Goal: Information Seeking & Learning: Compare options

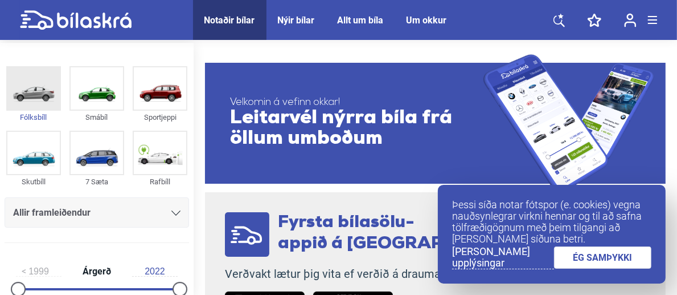
drag, startPoint x: 0, startPoint y: 0, endPoint x: 44, endPoint y: 94, distance: 103.7
click at [44, 94] on img at bounding box center [33, 88] width 52 height 42
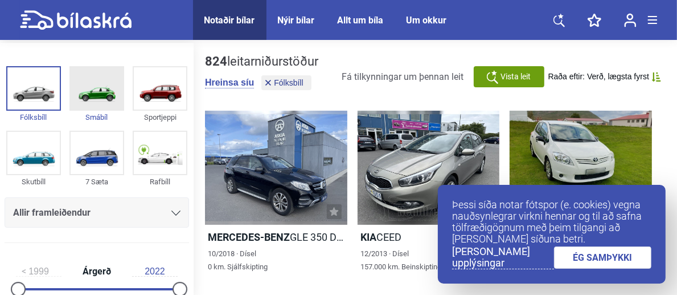
click at [89, 77] on img at bounding box center [97, 88] width 52 height 42
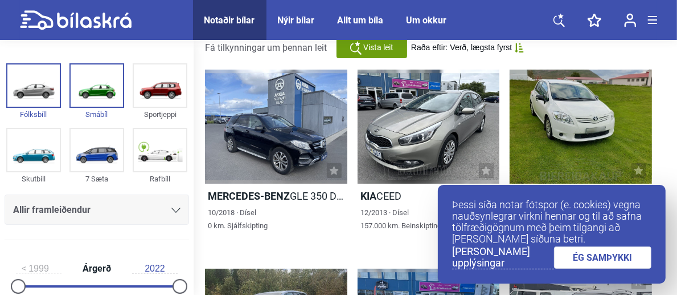
scroll to position [63, 0]
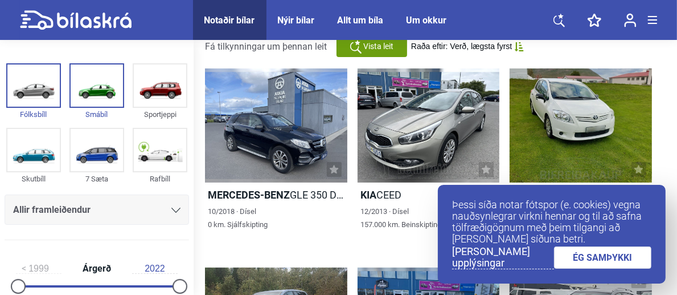
click at [608, 256] on link "ÉG SAMÞYKKI" at bounding box center [603, 257] width 98 height 22
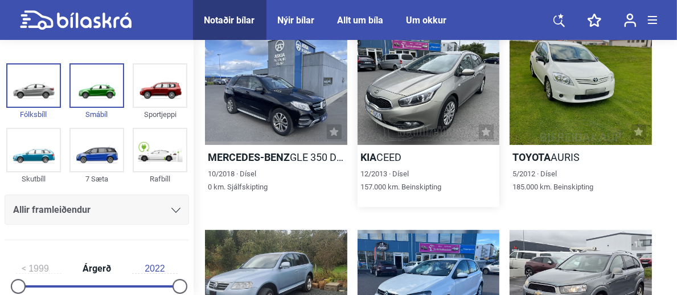
scroll to position [101, 0]
click at [556, 77] on div at bounding box center [581, 88] width 142 height 114
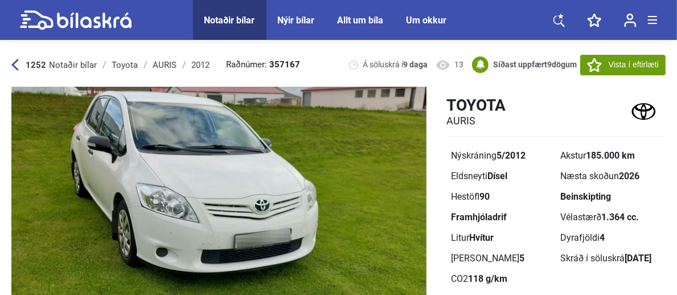
click at [424, 222] on img at bounding box center [218, 229] width 415 height 284
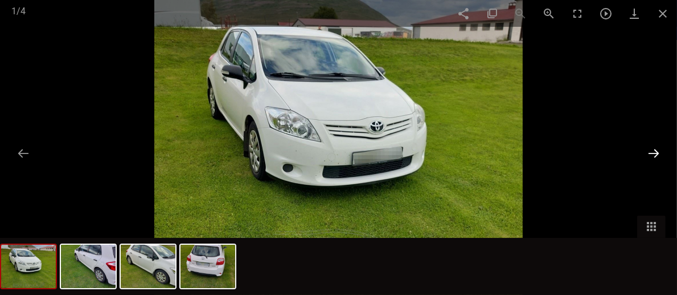
click at [660, 152] on button at bounding box center [654, 153] width 24 height 22
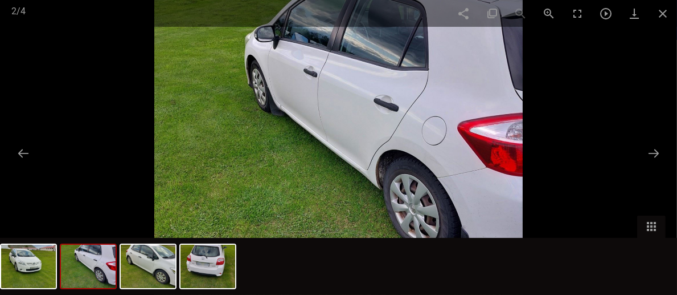
drag, startPoint x: 660, startPoint y: 152, endPoint x: 381, endPoint y: 170, distance: 279.2
click at [381, 170] on img at bounding box center [338, 147] width 368 height 295
click at [663, 10] on span at bounding box center [663, 13] width 28 height 27
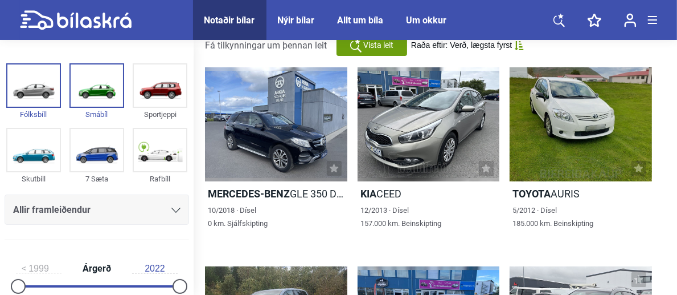
scroll to position [0, 0]
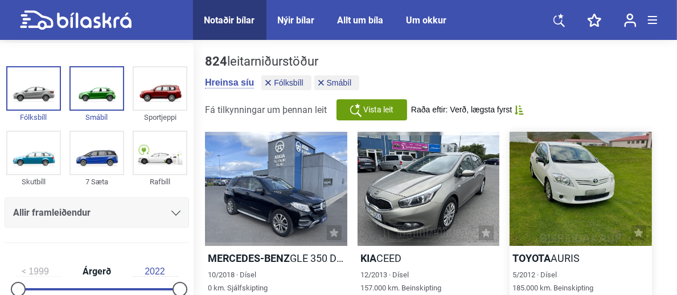
click at [566, 207] on div at bounding box center [581, 189] width 142 height 114
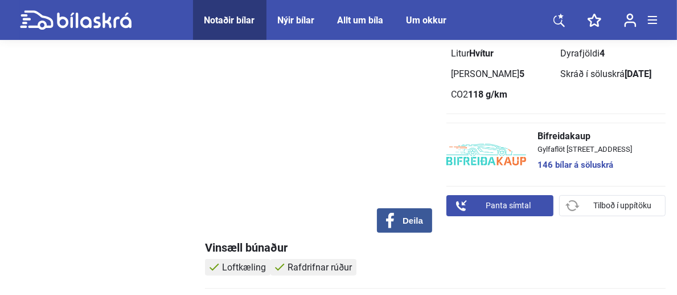
scroll to position [191, 0]
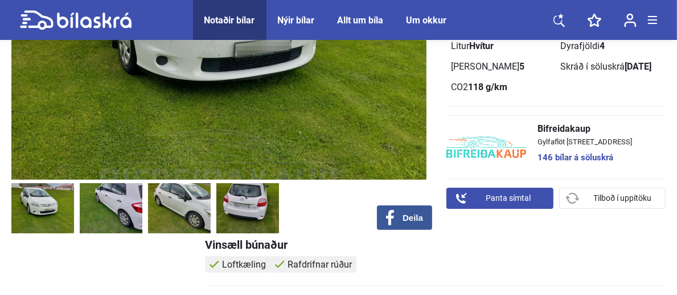
drag, startPoint x: 377, startPoint y: 138, endPoint x: 336, endPoint y: 210, distance: 82.7
click at [336, 210] on div at bounding box center [218, 211] width 415 height 56
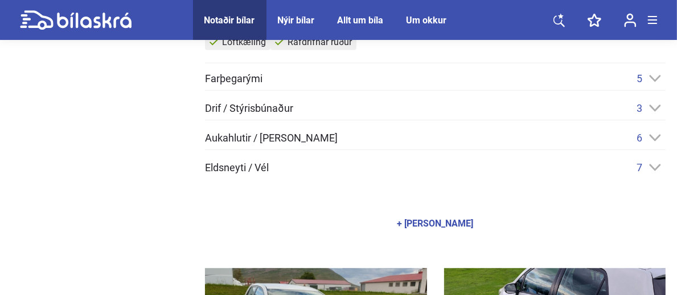
scroll to position [414, 0]
click at [659, 138] on icon at bounding box center [656, 136] width 12 height 7
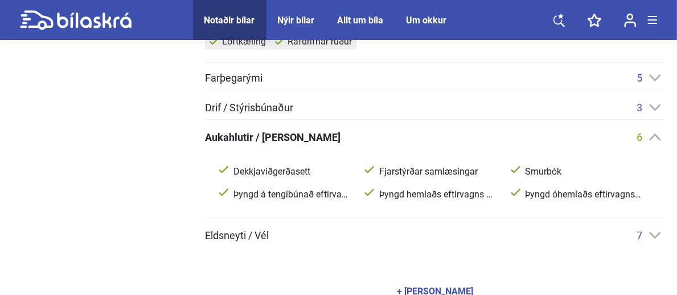
click at [658, 74] on div "5" at bounding box center [651, 78] width 29 height 12
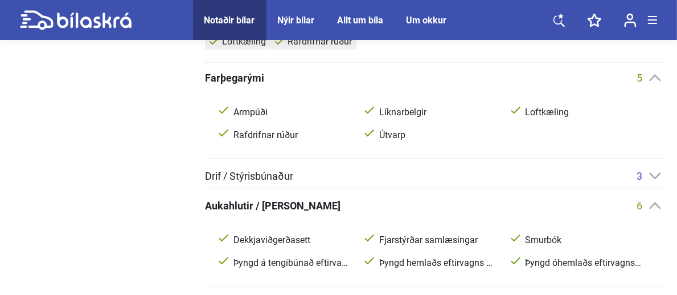
click at [659, 174] on icon at bounding box center [656, 175] width 12 height 7
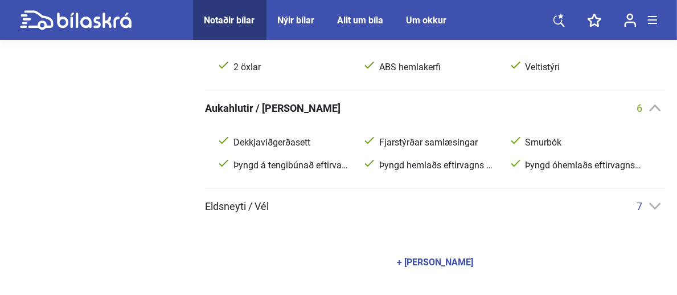
scroll to position [593, 0]
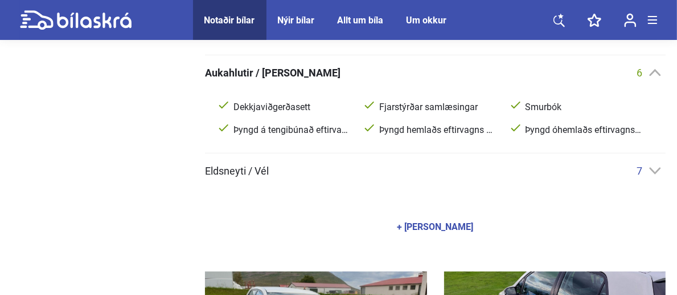
click at [651, 166] on div "7" at bounding box center [651, 171] width 29 height 12
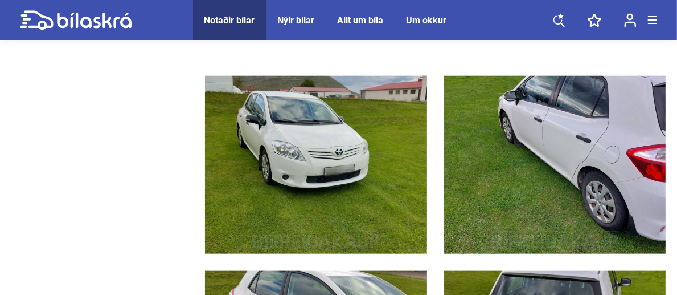
scroll to position [667, 0]
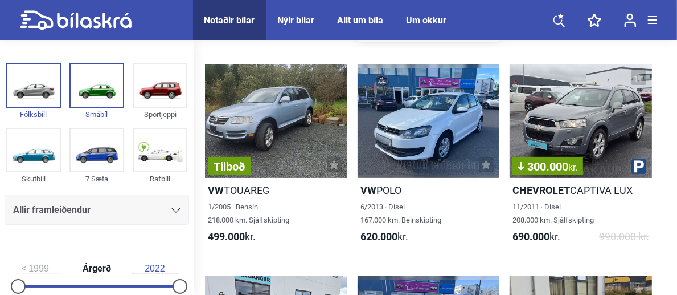
scroll to position [272, 0]
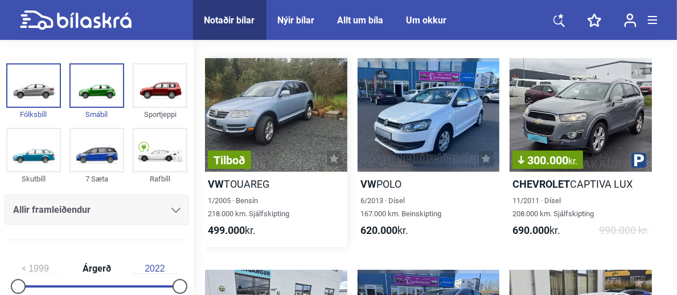
click at [268, 97] on div "Tilboð" at bounding box center [276, 115] width 142 height 114
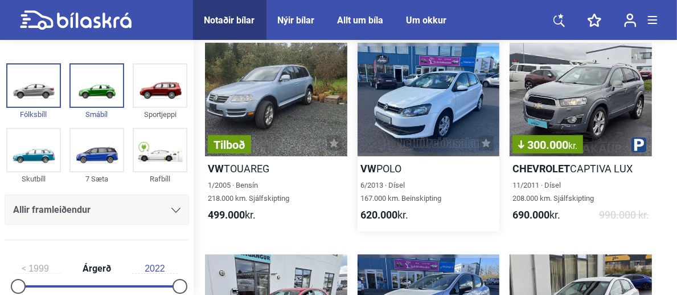
scroll to position [286, 0]
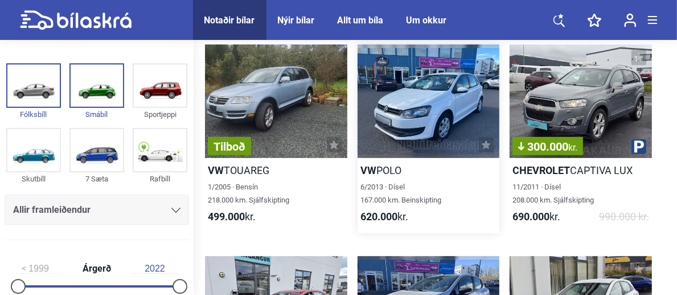
click at [430, 104] on div at bounding box center [429, 101] width 142 height 114
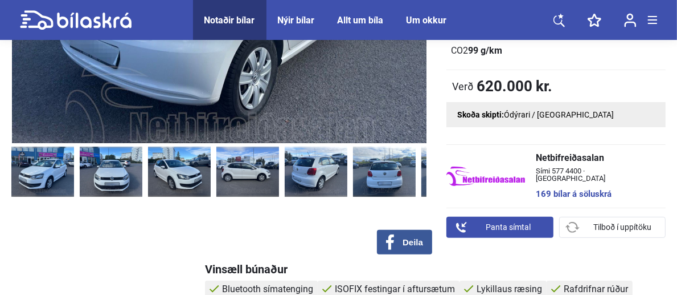
scroll to position [227, 0]
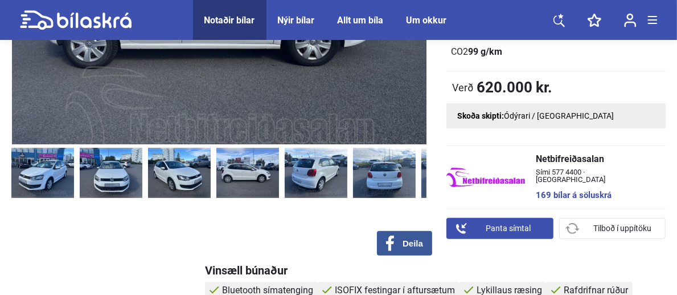
click at [252, 169] on img at bounding box center [248, 173] width 63 height 50
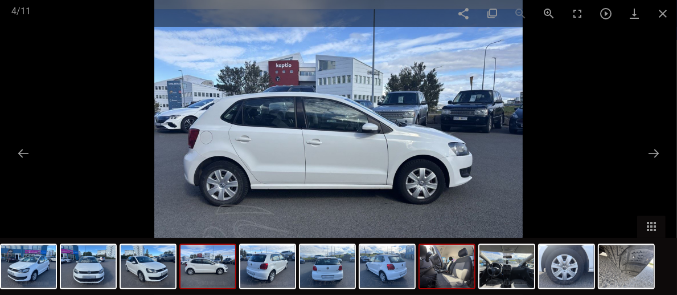
click at [452, 272] on img at bounding box center [447, 265] width 55 height 43
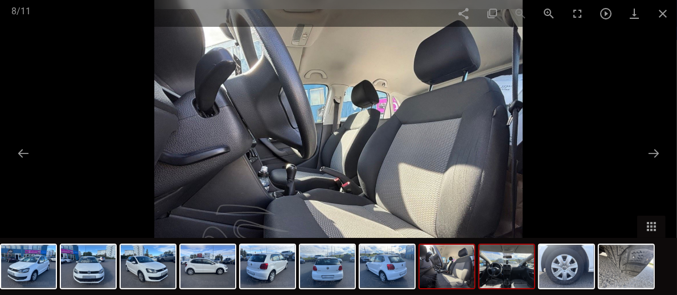
click at [507, 273] on img at bounding box center [507, 265] width 55 height 43
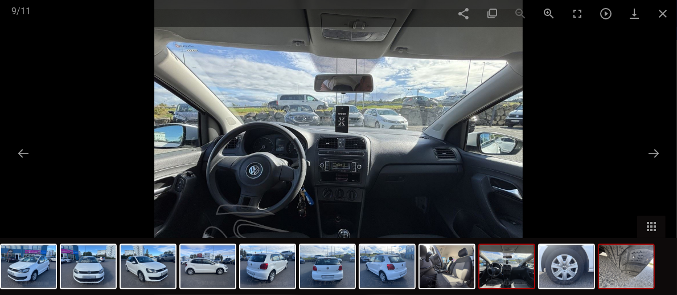
click at [620, 277] on img at bounding box center [626, 265] width 55 height 43
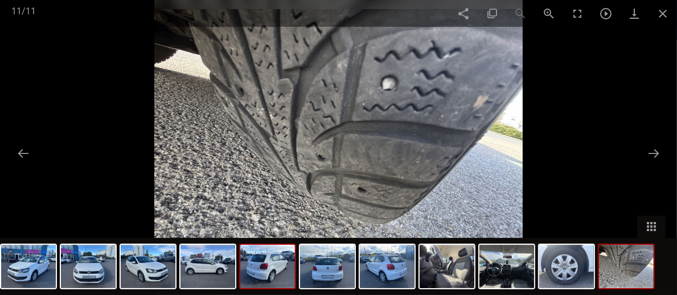
click at [260, 275] on img at bounding box center [267, 265] width 55 height 43
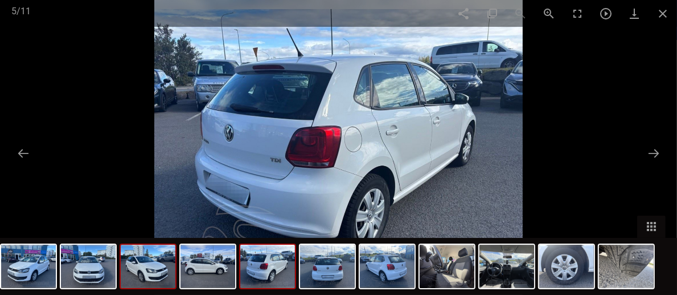
click at [151, 277] on img at bounding box center [148, 265] width 55 height 43
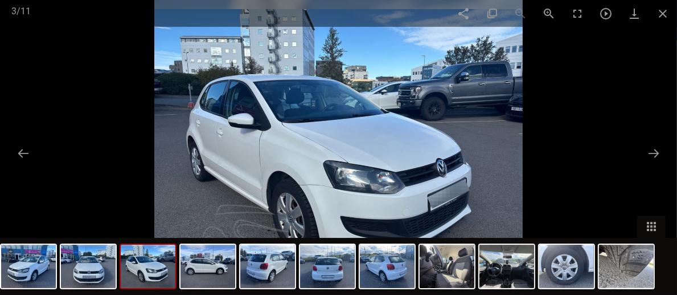
click at [151, 277] on img at bounding box center [148, 265] width 55 height 43
click at [91, 269] on img at bounding box center [88, 265] width 55 height 43
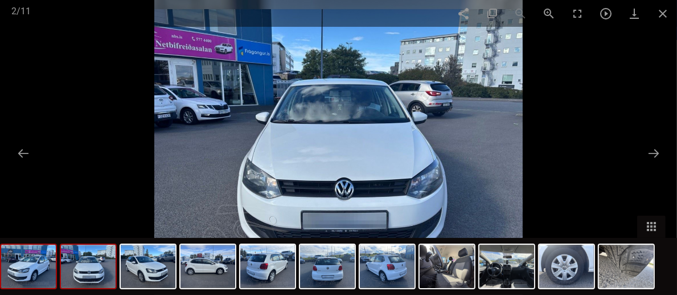
click at [24, 267] on img at bounding box center [28, 265] width 55 height 43
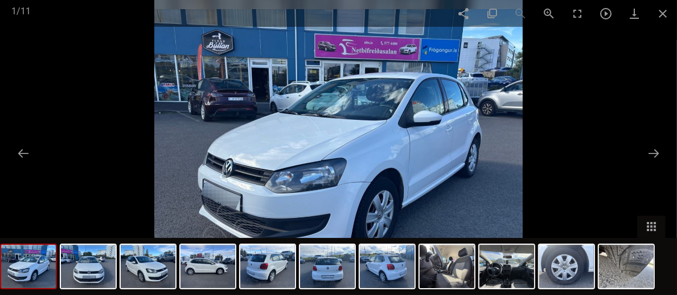
scroll to position [286, 0]
click at [656, 10] on span at bounding box center [663, 13] width 28 height 27
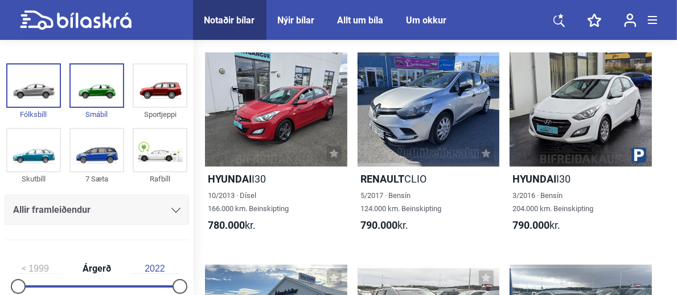
scroll to position [489, 0]
click at [564, 172] on h2 "Hyundai I30" at bounding box center [581, 178] width 142 height 13
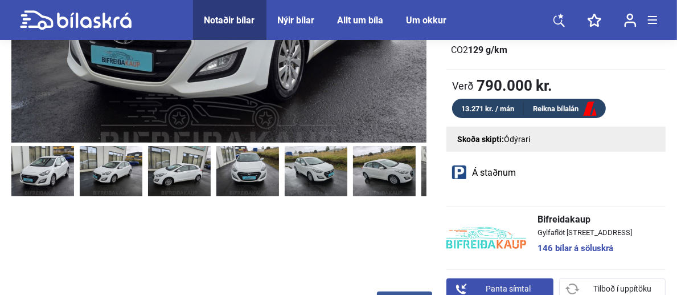
scroll to position [230, 0]
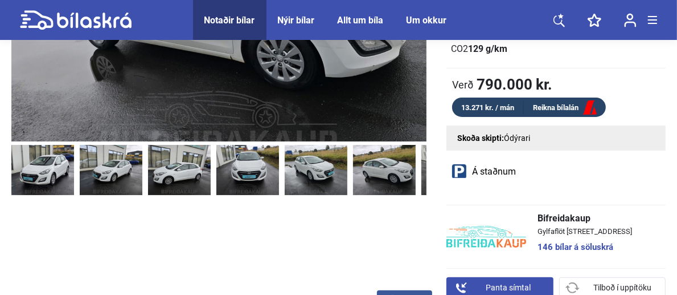
click at [371, 161] on img at bounding box center [384, 170] width 63 height 50
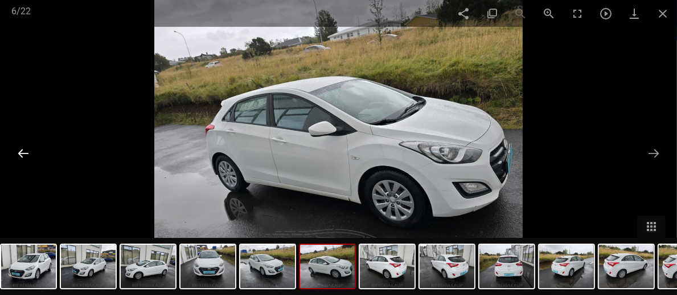
drag, startPoint x: 371, startPoint y: 161, endPoint x: 18, endPoint y: 153, distance: 353.3
click at [18, 153] on button at bounding box center [23, 153] width 24 height 22
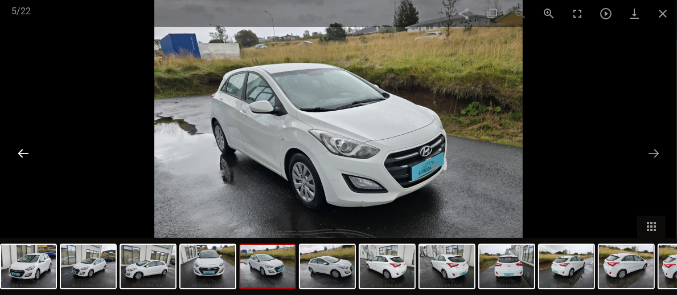
click at [18, 153] on button at bounding box center [23, 153] width 24 height 22
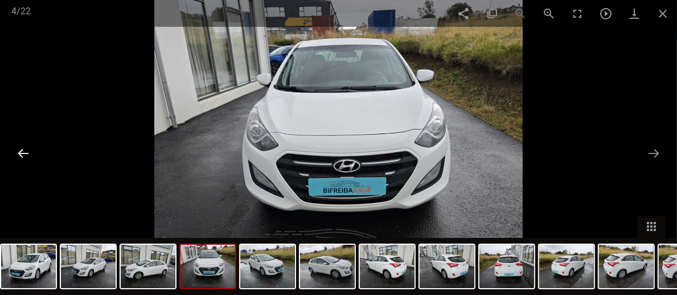
click at [18, 153] on button at bounding box center [23, 153] width 24 height 22
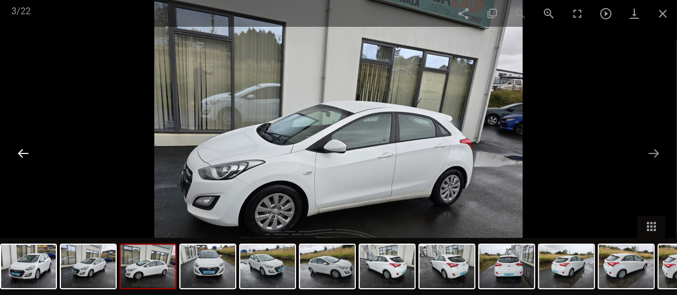
click at [18, 153] on button at bounding box center [23, 153] width 24 height 22
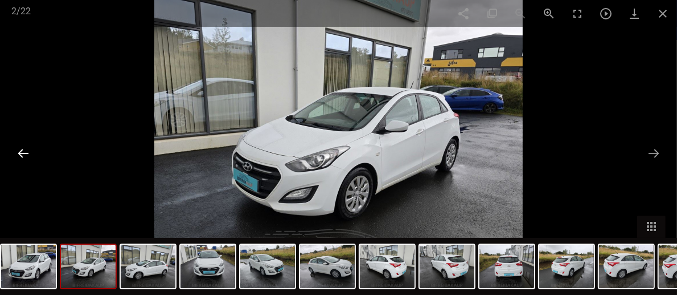
click at [18, 153] on button at bounding box center [23, 153] width 24 height 22
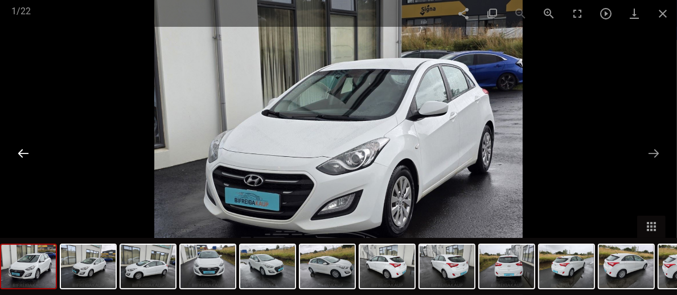
click at [18, 153] on button at bounding box center [23, 153] width 24 height 22
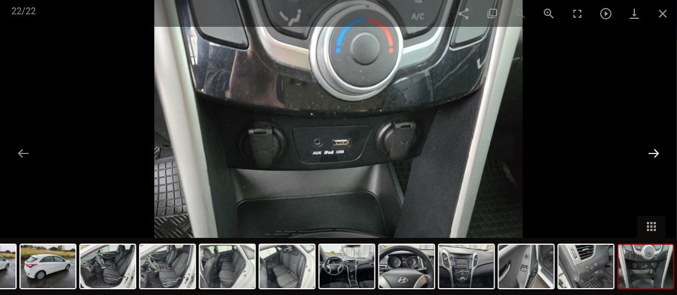
click at [651, 154] on button at bounding box center [654, 153] width 24 height 22
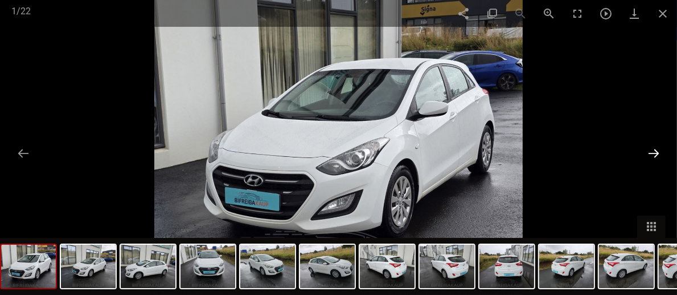
click at [651, 154] on button at bounding box center [654, 153] width 24 height 22
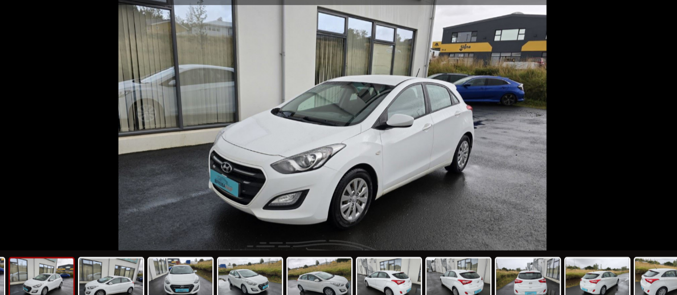
scroll to position [230, 0]
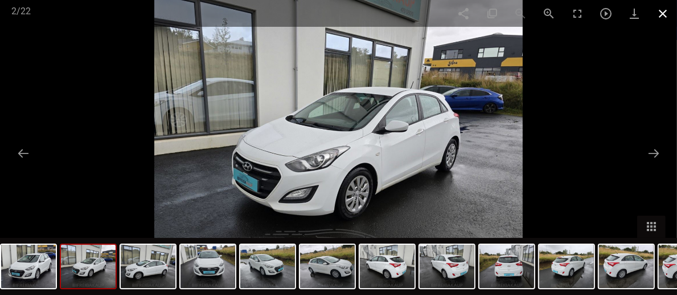
click at [669, 8] on span at bounding box center [663, 13] width 28 height 27
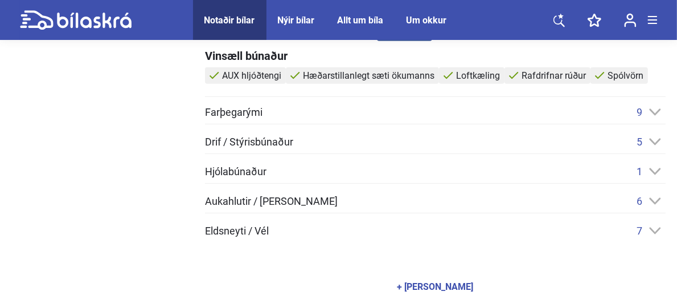
scroll to position [507, 0]
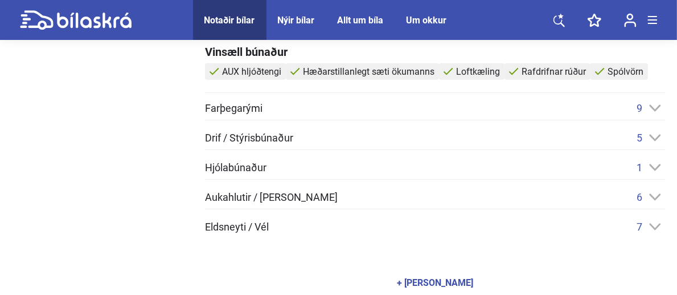
drag, startPoint x: 660, startPoint y: 101, endPoint x: 418, endPoint y: 120, distance: 242.8
click at [418, 120] on div "Farþegarými 9 Armpúði AUX hljóðtengi Hæðarstillanlegt sæti ökumanns Líknarbelgi…" at bounding box center [435, 167] width 461 height 130
click at [655, 102] on div "9" at bounding box center [651, 108] width 29 height 12
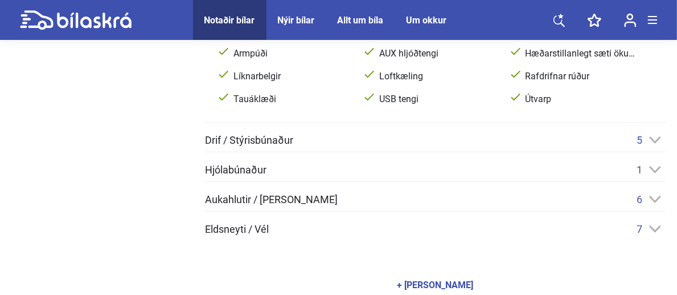
scroll to position [606, 0]
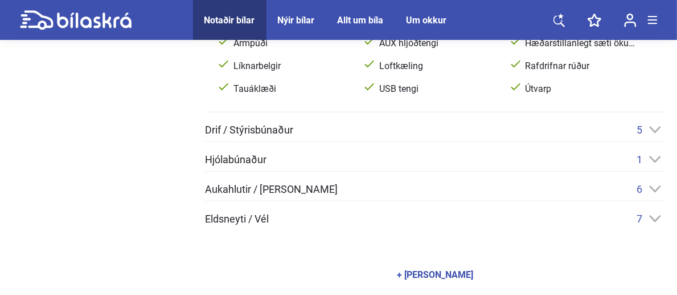
click at [655, 129] on icon at bounding box center [655, 129] width 11 height 7
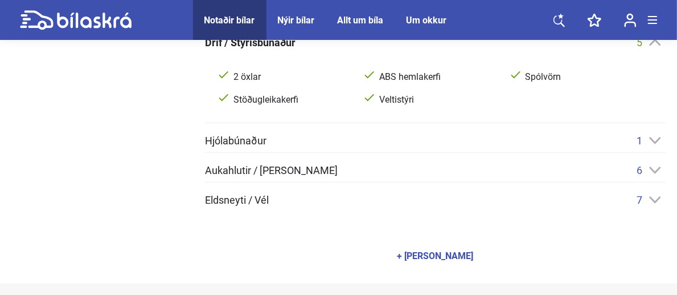
scroll to position [693, 0]
click at [656, 137] on icon at bounding box center [656, 140] width 12 height 7
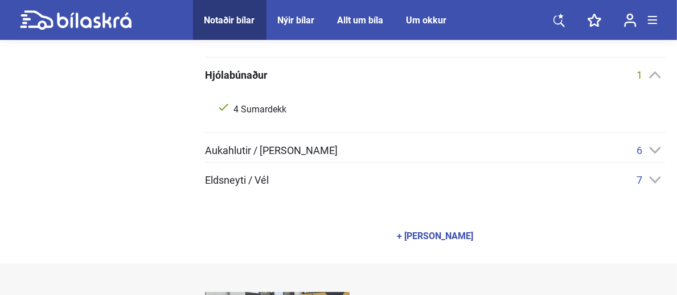
scroll to position [760, 0]
click at [658, 146] on icon at bounding box center [656, 149] width 12 height 7
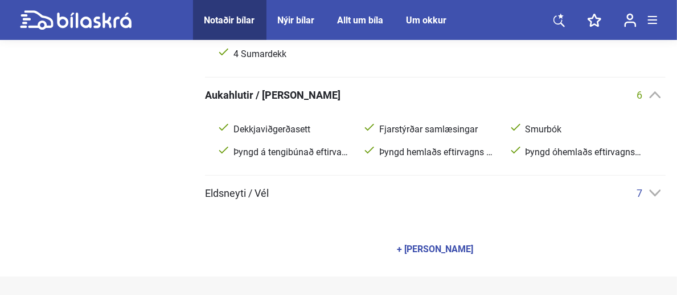
scroll to position [814, 0]
click at [654, 189] on icon at bounding box center [656, 192] width 12 height 7
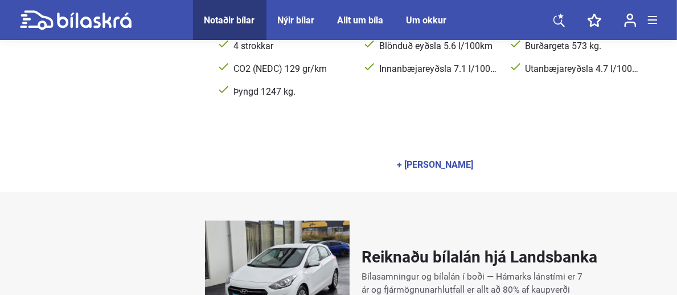
scroll to position [1104, 0]
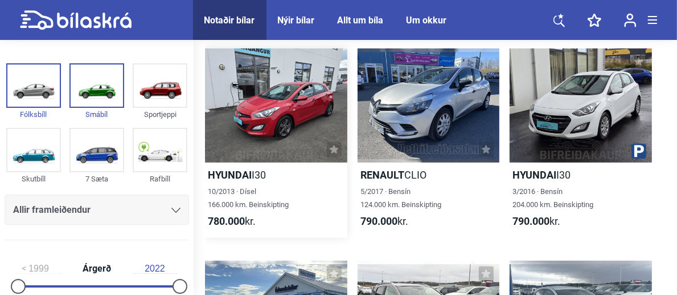
scroll to position [489, 0]
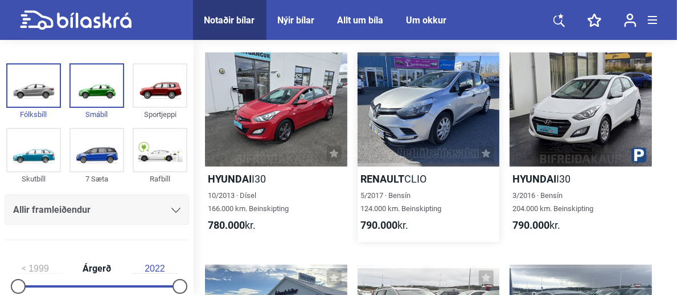
click at [424, 175] on h2 "Renault CLIO" at bounding box center [429, 178] width 142 height 13
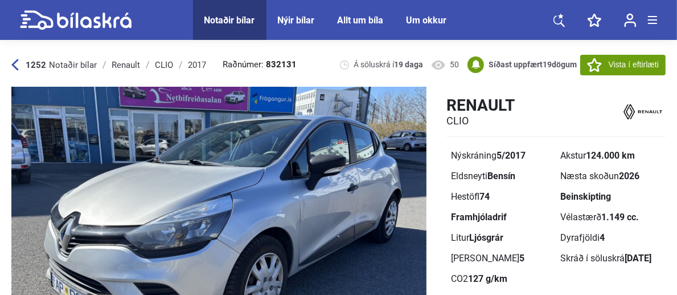
click at [424, 175] on img at bounding box center [218, 229] width 415 height 284
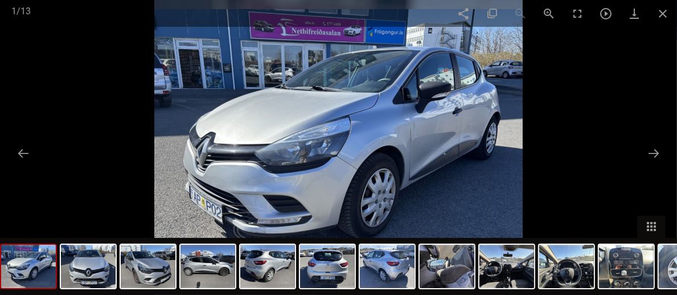
scroll to position [27, 0]
click at [401, 269] on img at bounding box center [387, 265] width 55 height 43
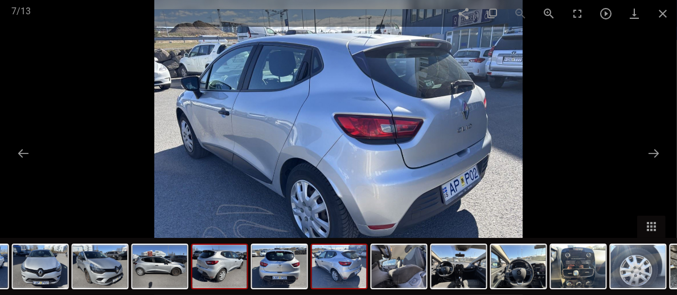
click at [194, 271] on img at bounding box center [220, 265] width 55 height 43
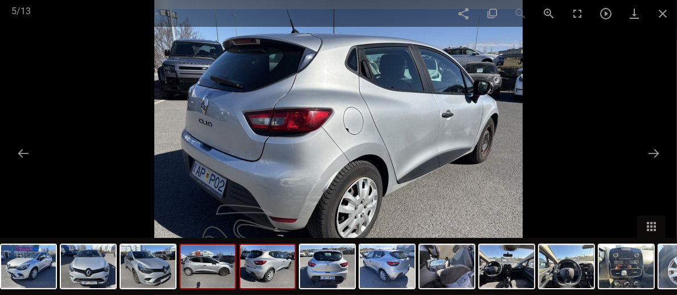
drag, startPoint x: 194, startPoint y: 271, endPoint x: 205, endPoint y: 271, distance: 10.3
click at [205, 271] on img at bounding box center [208, 265] width 55 height 43
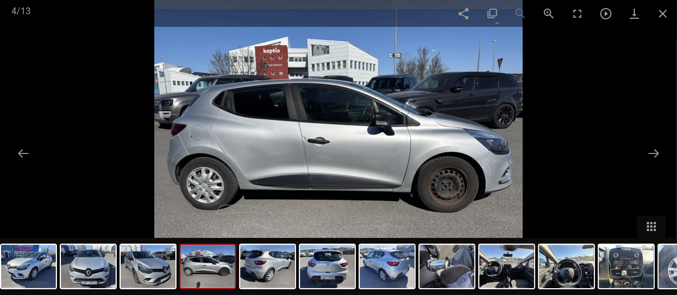
click at [205, 271] on img at bounding box center [208, 265] width 55 height 43
click at [148, 275] on img at bounding box center [148, 265] width 55 height 43
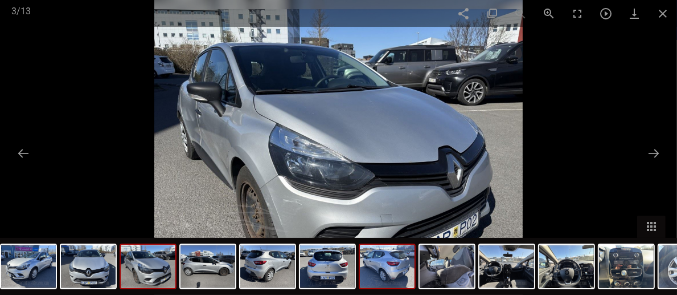
click at [397, 270] on img at bounding box center [387, 265] width 55 height 43
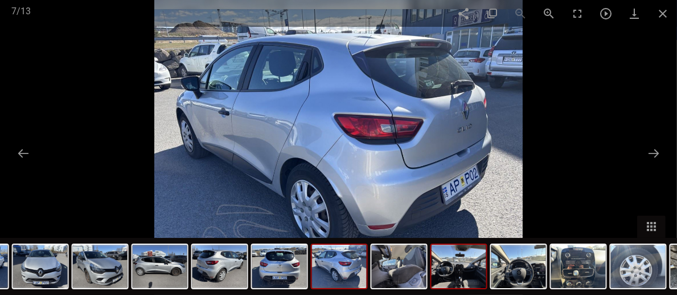
click at [471, 271] on img at bounding box center [459, 265] width 55 height 43
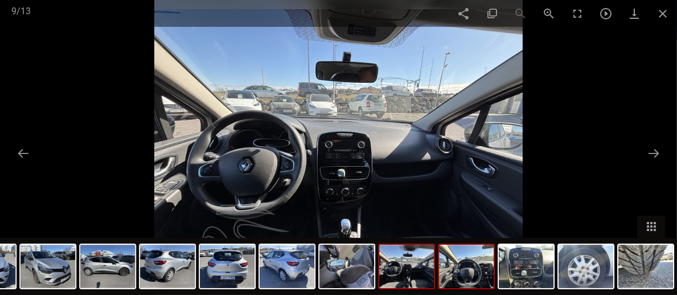
click at [495, 271] on div at bounding box center [466, 266] width 57 height 46
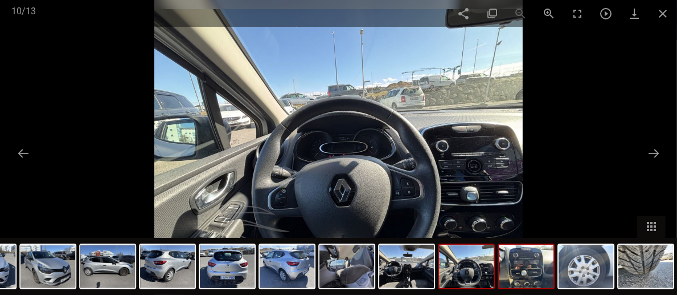
click at [542, 272] on img at bounding box center [526, 265] width 55 height 43
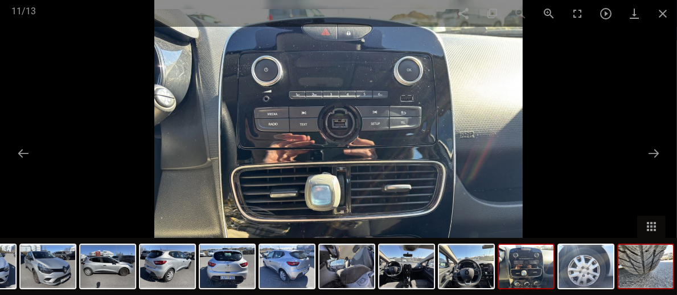
click at [650, 265] on img at bounding box center [646, 265] width 55 height 43
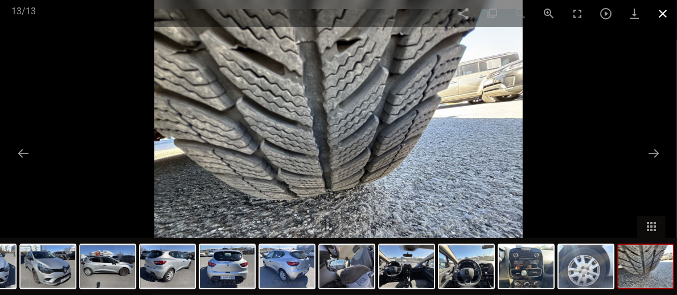
click at [666, 11] on span at bounding box center [663, 13] width 28 height 27
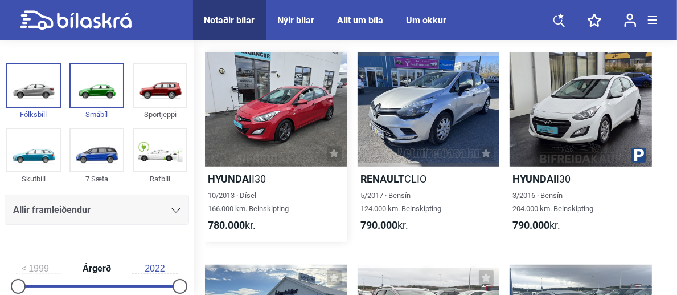
click at [316, 85] on div at bounding box center [276, 109] width 142 height 114
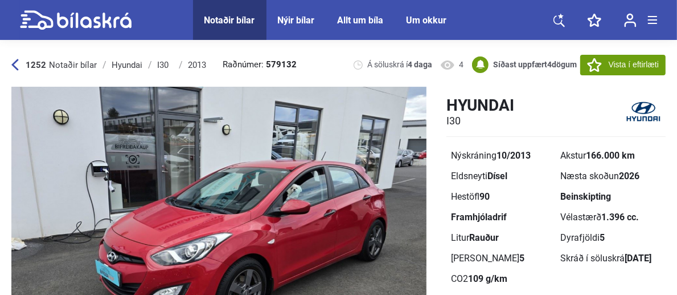
click at [316, 85] on div "1252 Notaðir bílar [GEOGRAPHIC_DATA] Hyundai I30 2013 Raðnúmer: 579132 Á sölusk…" at bounding box center [338, 65] width 655 height 44
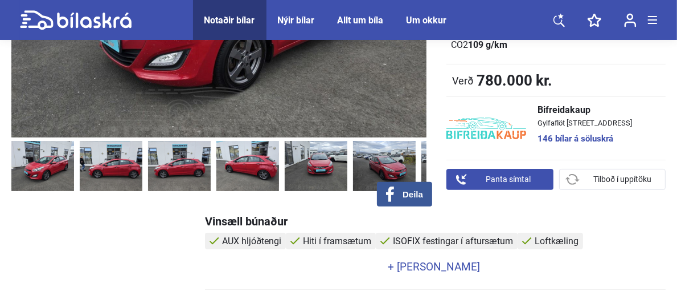
scroll to position [234, 0]
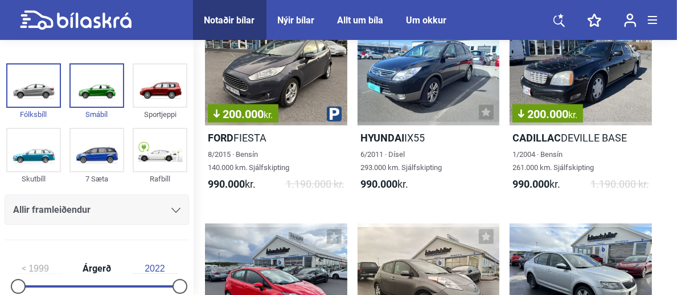
scroll to position [1166, 0]
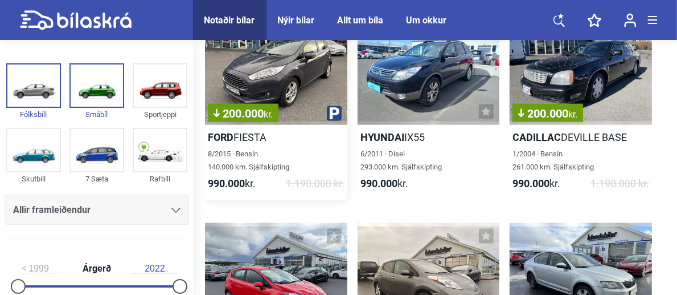
click at [308, 54] on div "200.000 kr." at bounding box center [276, 68] width 142 height 114
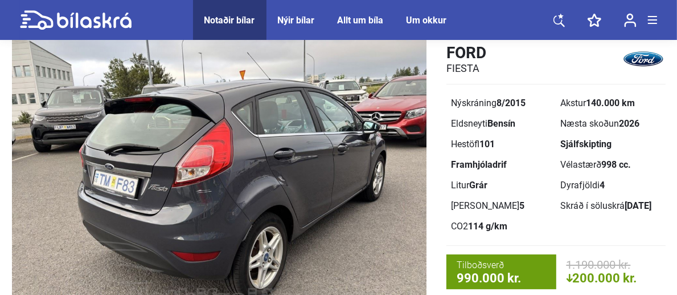
scroll to position [52, 0]
click at [330, 177] on img at bounding box center [219, 176] width 415 height 284
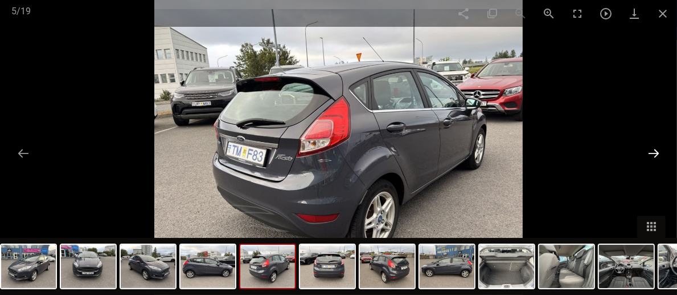
click at [658, 145] on button at bounding box center [654, 153] width 24 height 22
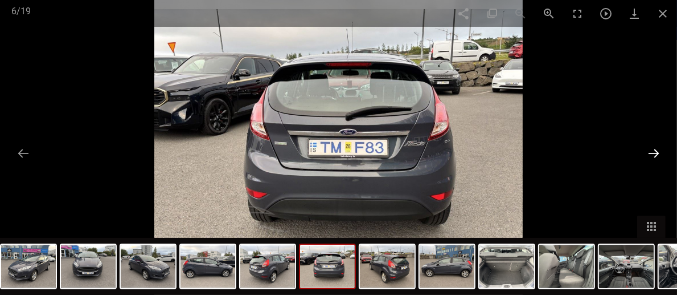
click at [658, 145] on button at bounding box center [654, 153] width 24 height 22
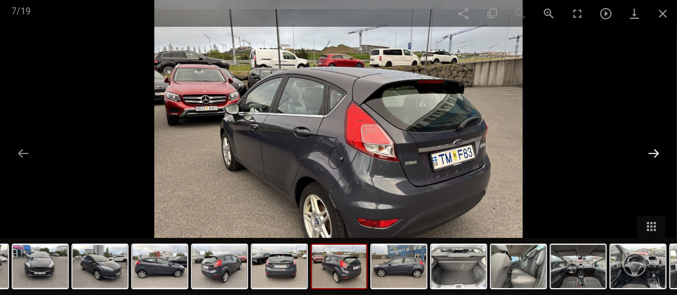
click at [658, 145] on button at bounding box center [654, 153] width 24 height 22
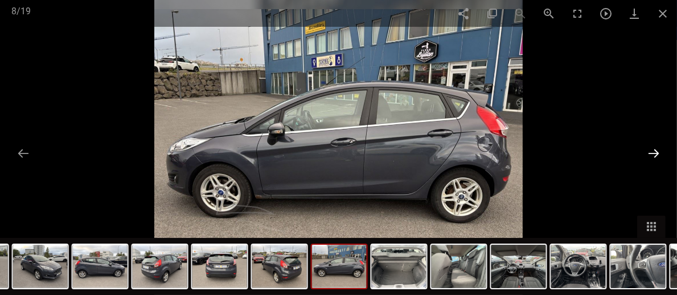
click at [658, 145] on button at bounding box center [654, 153] width 24 height 22
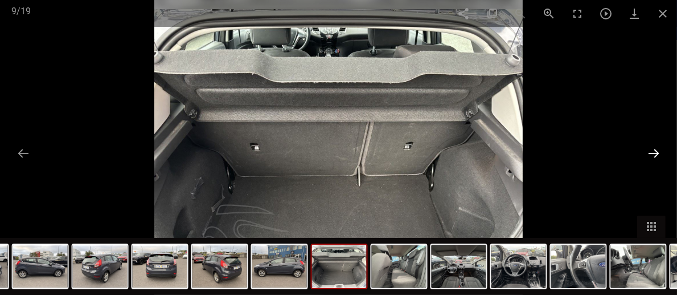
click at [658, 145] on button at bounding box center [654, 153] width 24 height 22
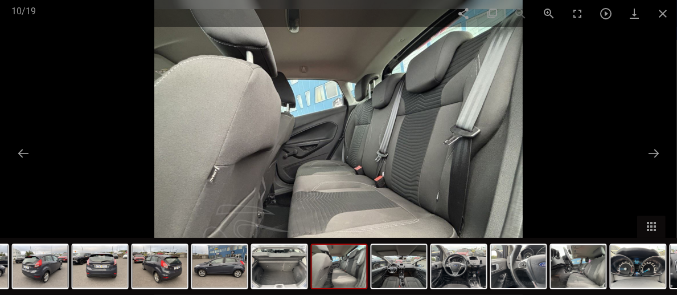
click at [662, 138] on div at bounding box center [338, 147] width 677 height 295
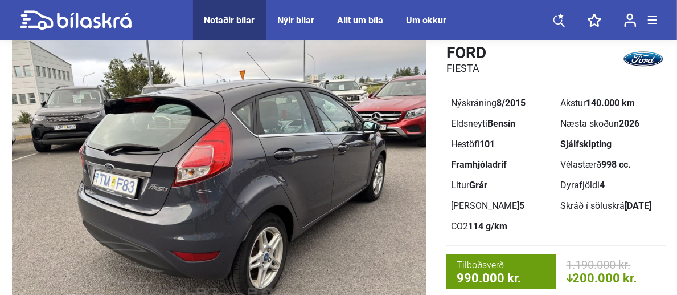
click at [349, 162] on img at bounding box center [219, 176] width 415 height 284
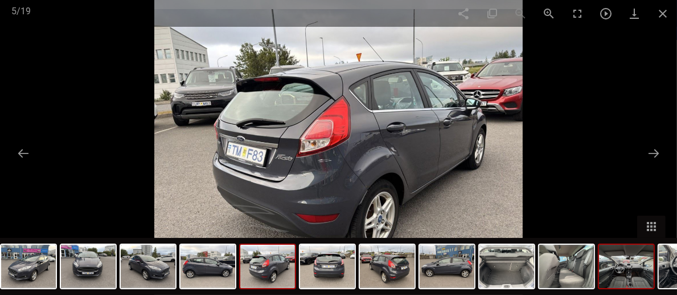
click at [623, 271] on img at bounding box center [626, 265] width 55 height 43
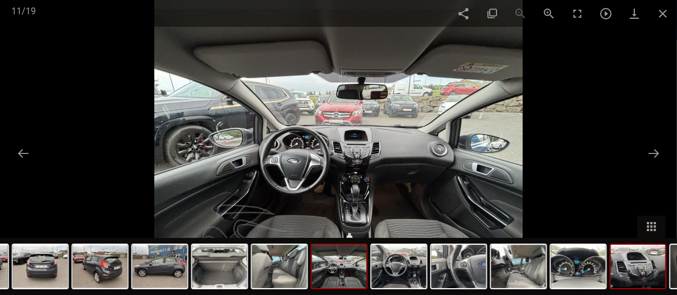
click at [650, 273] on img at bounding box center [638, 265] width 55 height 43
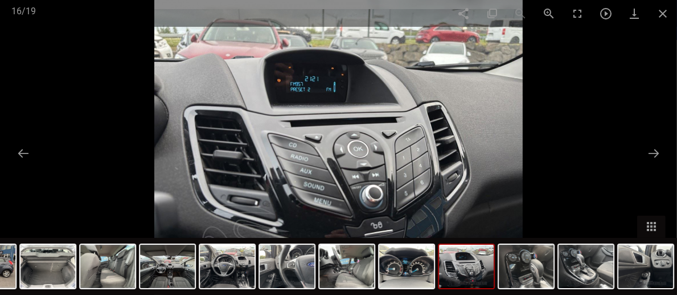
drag, startPoint x: 650, startPoint y: 273, endPoint x: 602, endPoint y: 289, distance: 50.1
click at [602, 289] on div at bounding box center [109, 266] width 1137 height 57
click at [537, 281] on img at bounding box center [526, 265] width 55 height 43
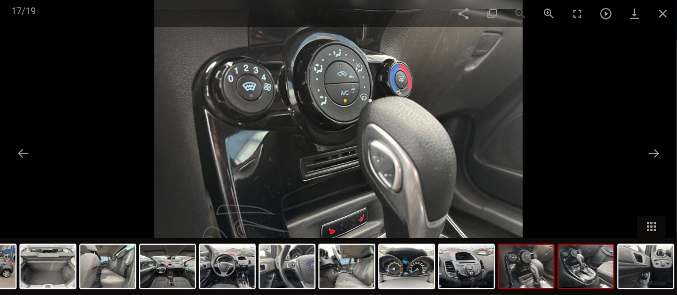
click at [585, 273] on img at bounding box center [586, 265] width 55 height 43
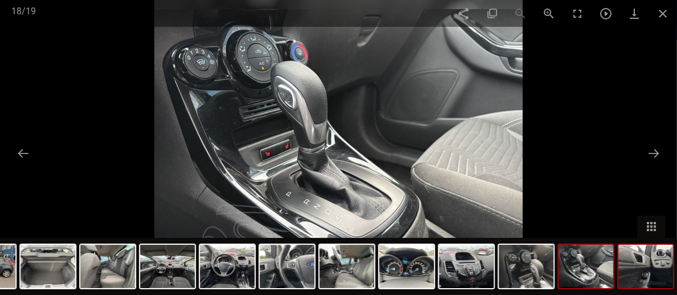
click at [650, 273] on img at bounding box center [646, 265] width 55 height 43
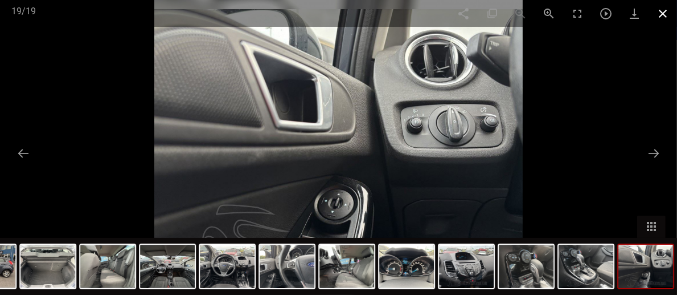
click at [665, 16] on span at bounding box center [663, 13] width 28 height 27
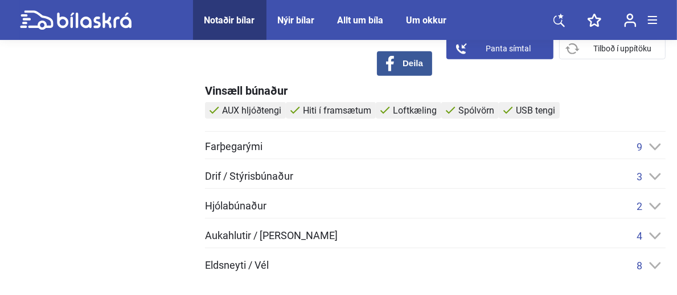
scroll to position [464, 0]
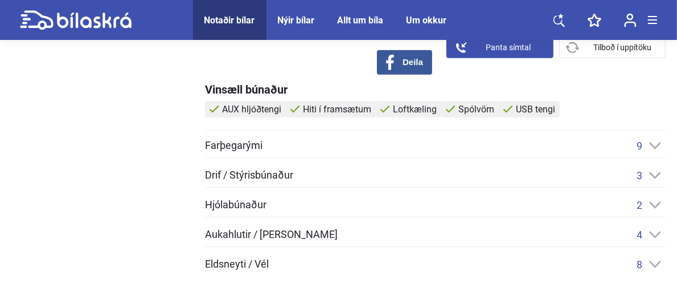
click at [659, 142] on icon at bounding box center [656, 145] width 12 height 7
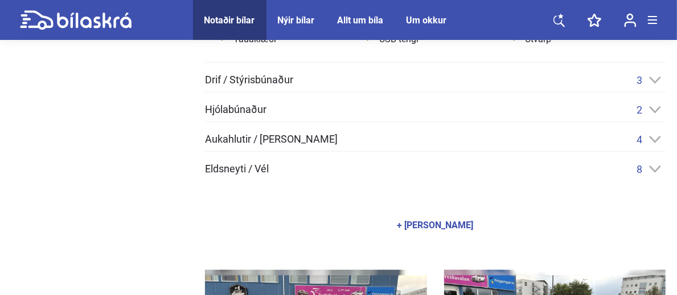
scroll to position [652, 0]
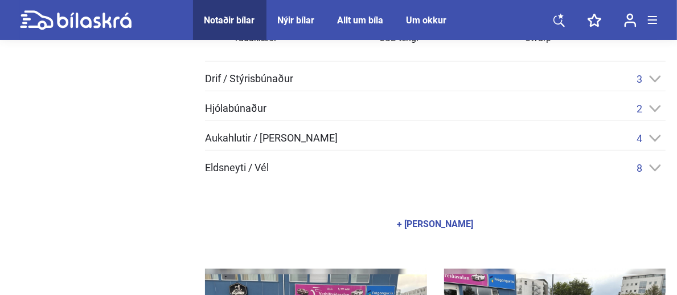
click at [657, 80] on icon at bounding box center [656, 78] width 12 height 7
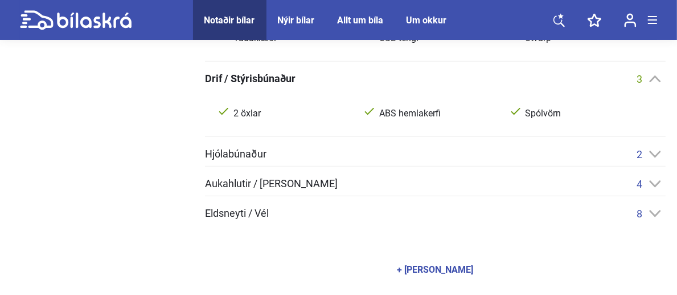
click at [655, 150] on icon at bounding box center [656, 153] width 12 height 7
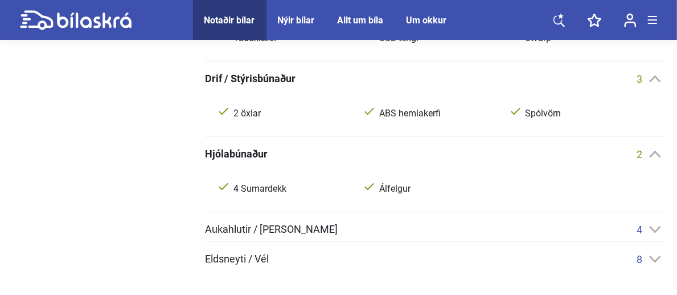
click at [656, 232] on div "4" at bounding box center [651, 229] width 29 height 12
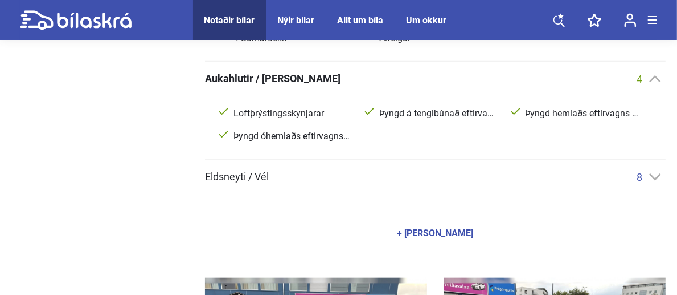
scroll to position [803, 0]
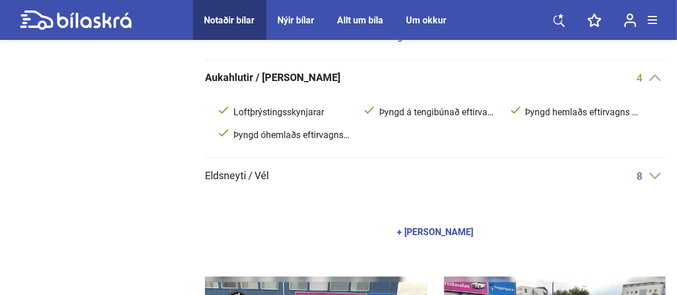
click at [654, 176] on icon at bounding box center [656, 175] width 12 height 7
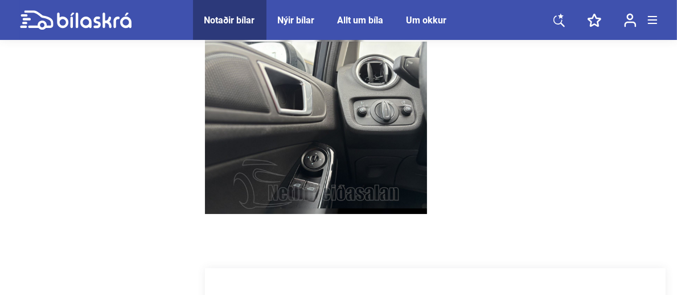
scroll to position [2903, 0]
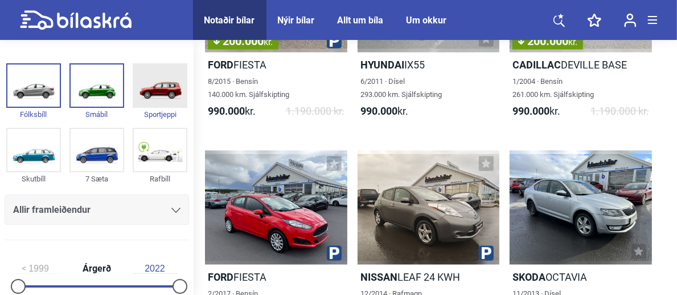
scroll to position [1166, 0]
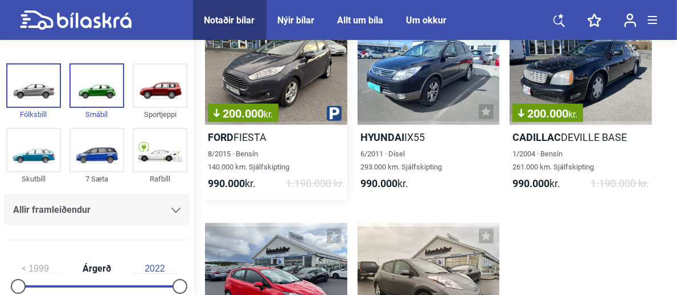
click at [289, 109] on div "200.000 kr." at bounding box center [276, 68] width 142 height 114
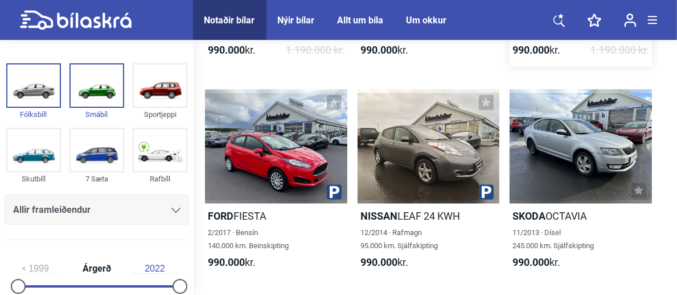
scroll to position [1300, 0]
click at [637, 165] on div at bounding box center [581, 146] width 142 height 114
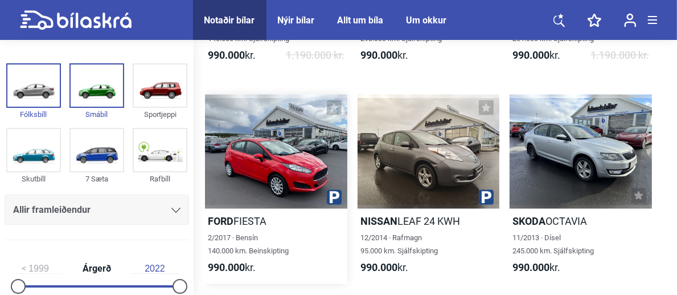
scroll to position [1300, 0]
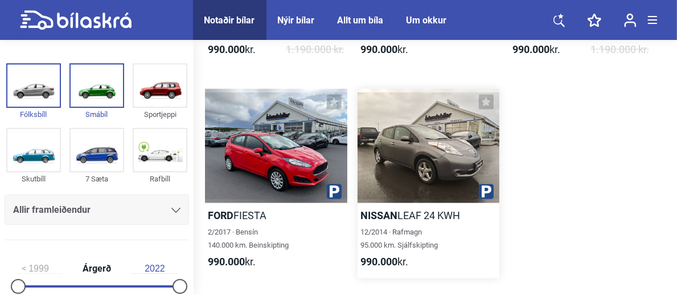
click at [457, 183] on div at bounding box center [429, 146] width 142 height 114
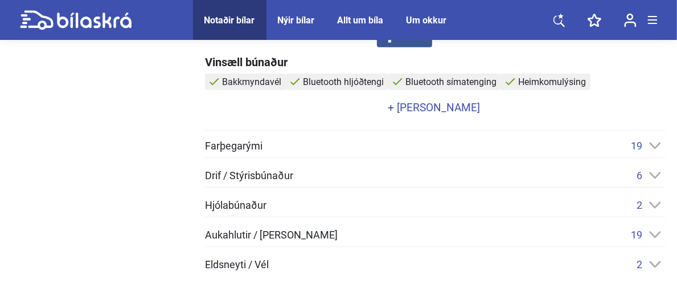
scroll to position [444, 0]
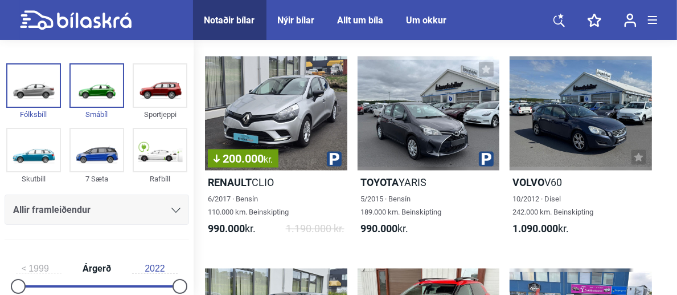
scroll to position [1545, 0]
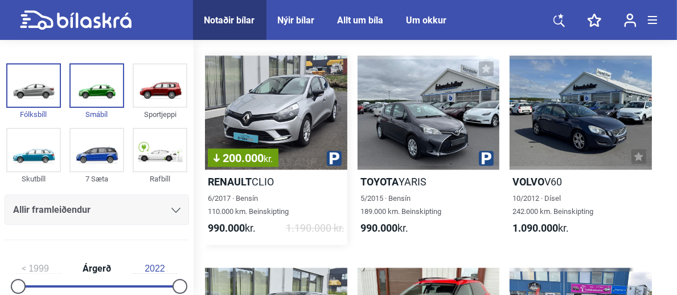
click at [278, 111] on div "200.000 kr." at bounding box center [276, 113] width 142 height 114
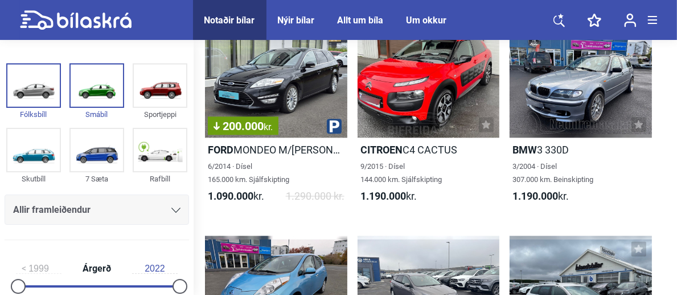
scroll to position [1790, 0]
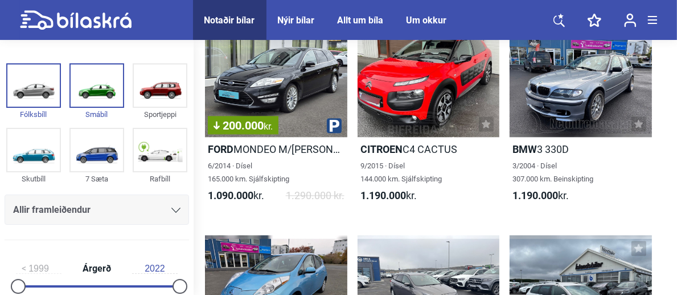
drag, startPoint x: 326, startPoint y: 187, endPoint x: 492, endPoint y: 218, distance: 169.2
click at [438, 177] on span "9/2015 · Dísel 144.000 km. Sjálfskipting" at bounding box center [401, 172] width 81 height 22
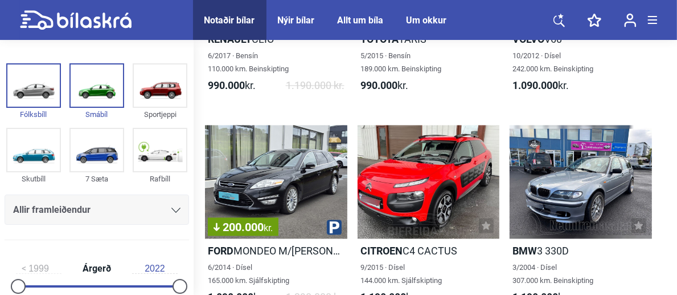
scroll to position [1790, 0]
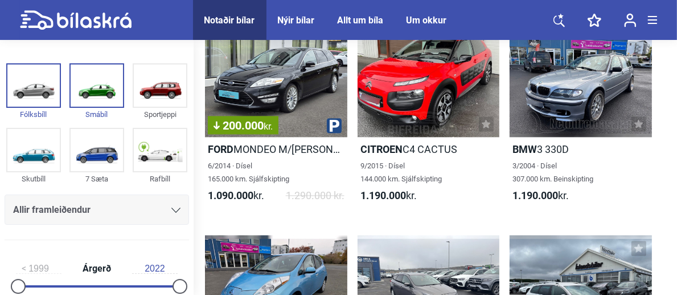
click at [359, 177] on div "9/2015 · Dísel 144.000 km. Sjálfskipting" at bounding box center [429, 172] width 142 height 26
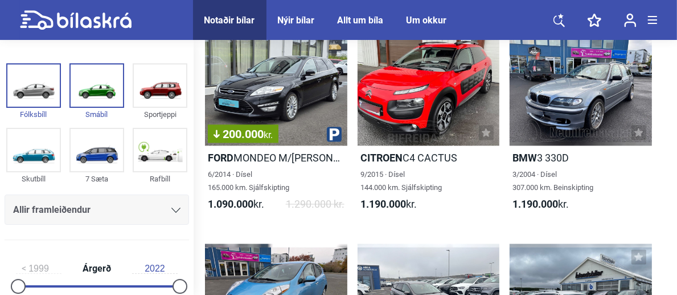
scroll to position [1790, 0]
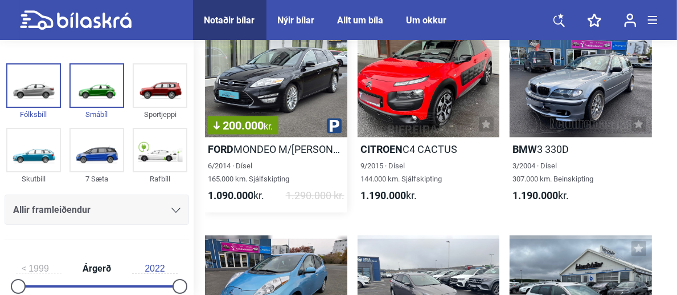
click at [223, 54] on div "200.000 kr." at bounding box center [276, 80] width 142 height 114
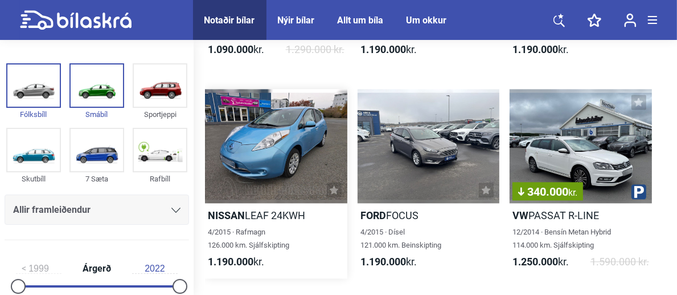
scroll to position [1935, 0]
drag, startPoint x: 266, startPoint y: 66, endPoint x: 215, endPoint y: 113, distance: 68.5
click at [215, 113] on div at bounding box center [276, 146] width 142 height 114
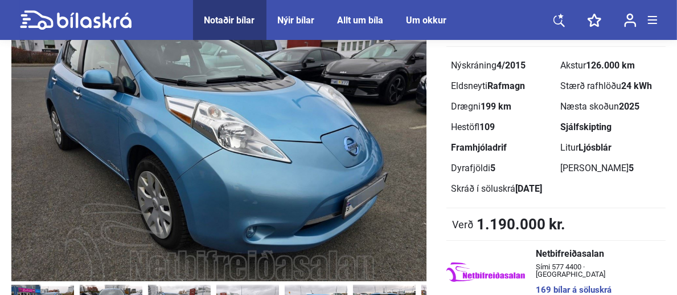
scroll to position [91, 0]
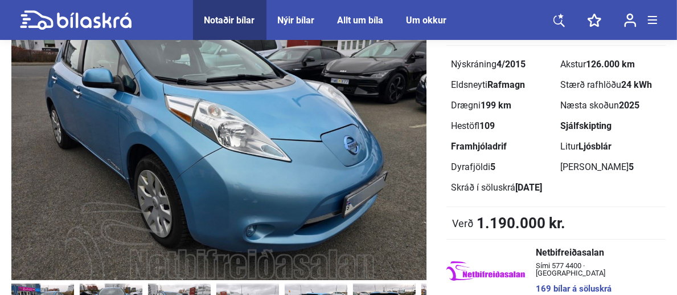
click at [406, 153] on img at bounding box center [218, 137] width 415 height 284
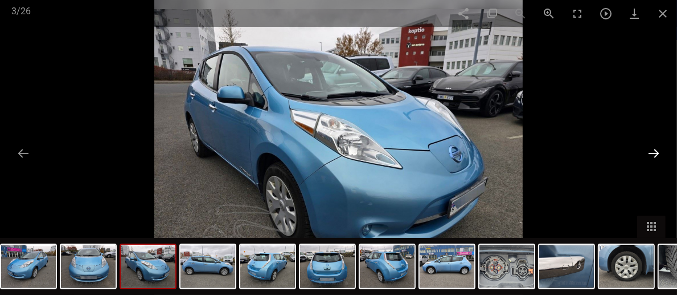
click at [658, 145] on button at bounding box center [654, 153] width 24 height 22
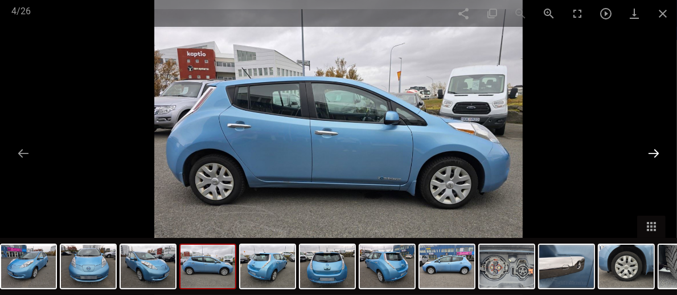
click at [658, 145] on button at bounding box center [654, 153] width 24 height 22
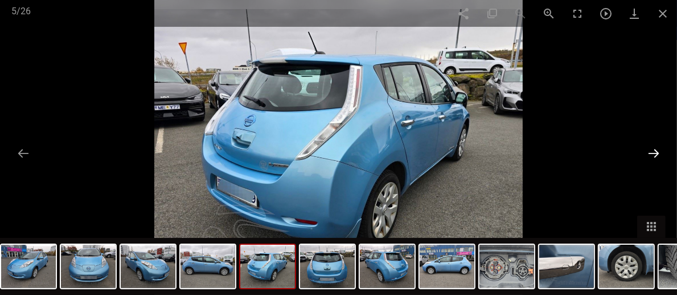
click at [658, 145] on button at bounding box center [654, 153] width 24 height 22
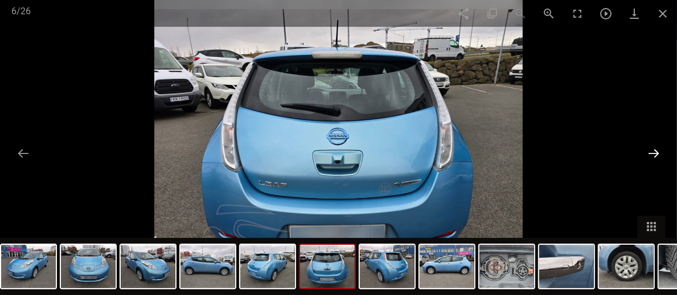
click at [658, 145] on button at bounding box center [654, 153] width 24 height 22
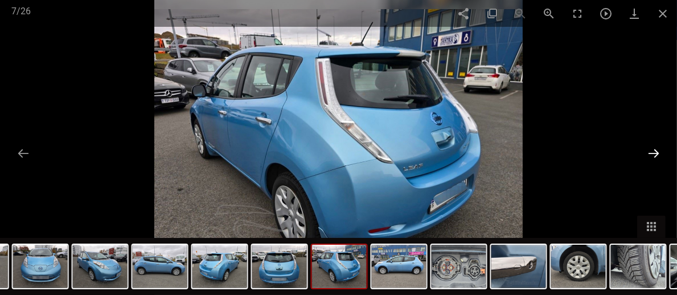
click at [658, 145] on button at bounding box center [654, 153] width 24 height 22
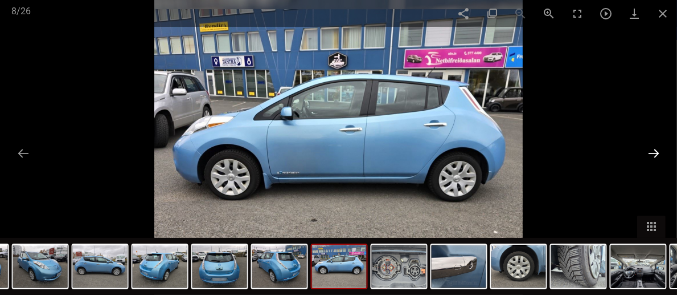
click at [658, 145] on button at bounding box center [654, 153] width 24 height 22
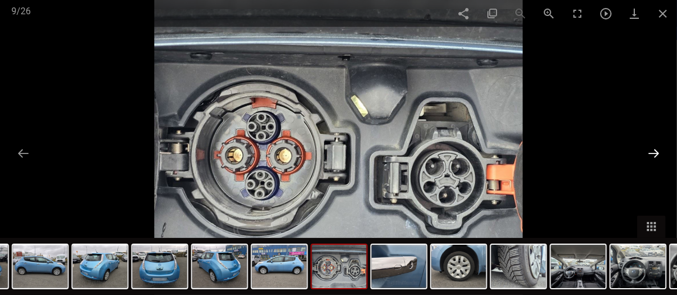
click at [658, 145] on button at bounding box center [654, 153] width 24 height 22
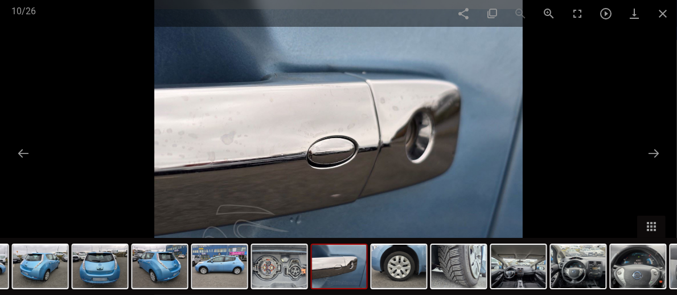
scroll to position [1935, 0]
click at [664, 11] on span at bounding box center [663, 13] width 28 height 27
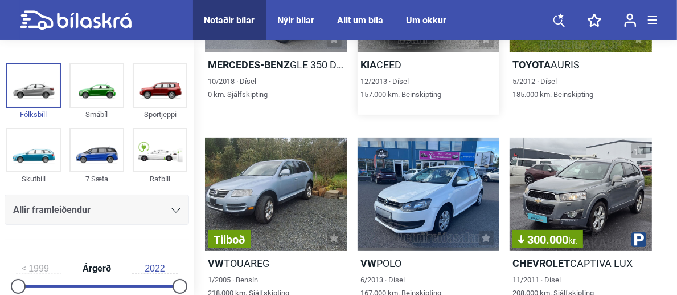
scroll to position [173, 0]
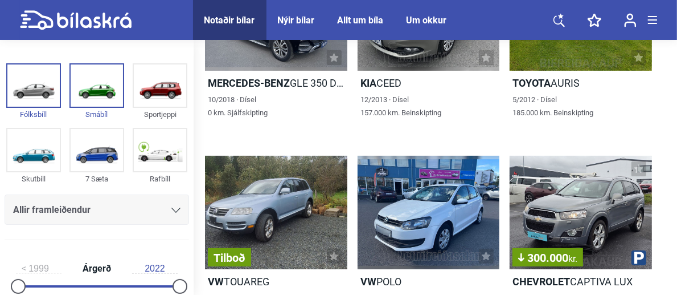
scroll to position [173, 0]
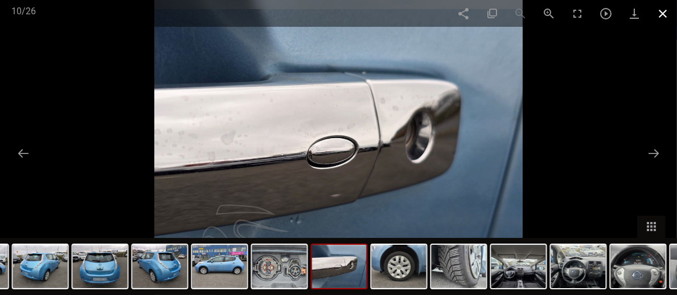
click at [662, 6] on span at bounding box center [663, 13] width 28 height 27
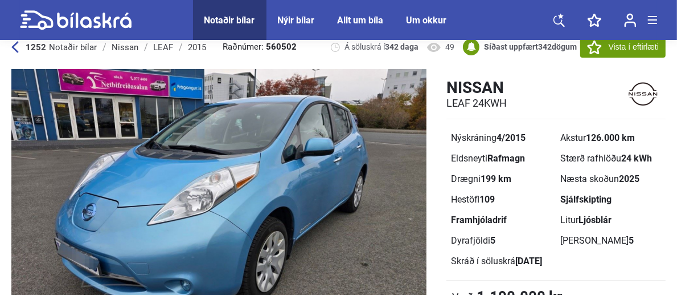
scroll to position [17, 0]
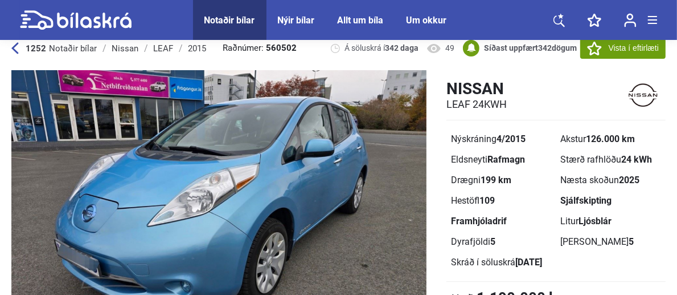
click at [21, 44] on div "1252 Notaðir bílar" at bounding box center [53, 48] width 85 height 9
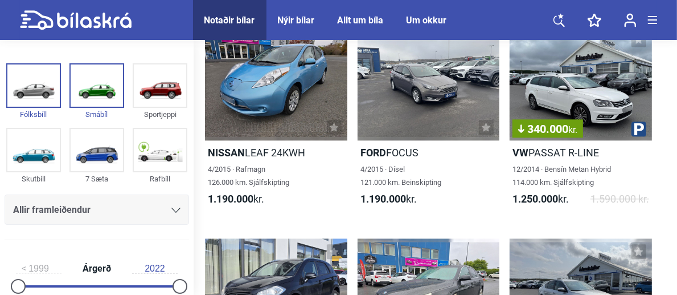
scroll to position [2002, 0]
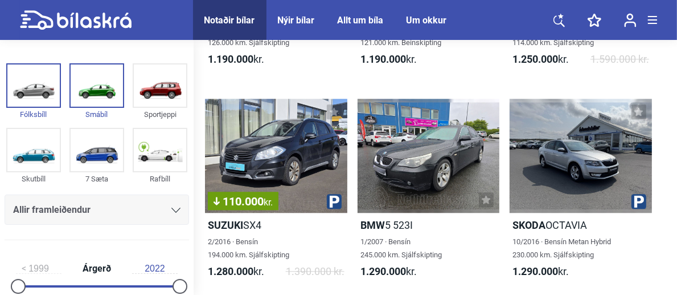
click at [294, 152] on div "110.000 kr." at bounding box center [276, 156] width 142 height 114
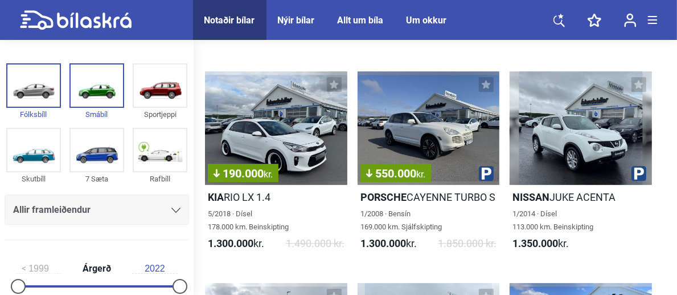
scroll to position [2590, 0]
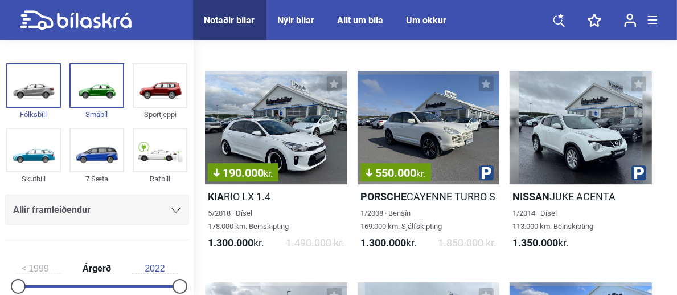
click at [398, 161] on div "550.000 kr." at bounding box center [429, 128] width 142 height 114
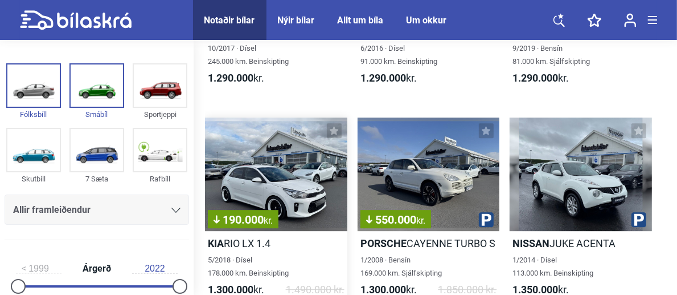
scroll to position [2590, 0]
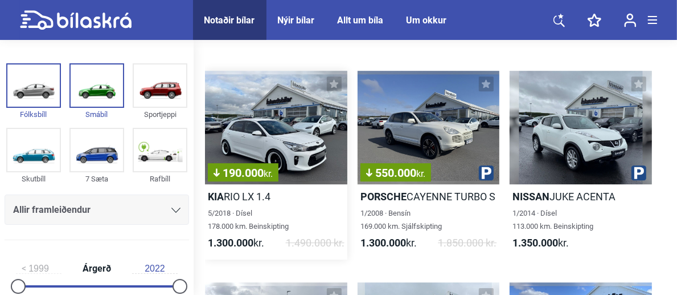
click at [270, 138] on div "190.000 kr." at bounding box center [276, 128] width 142 height 114
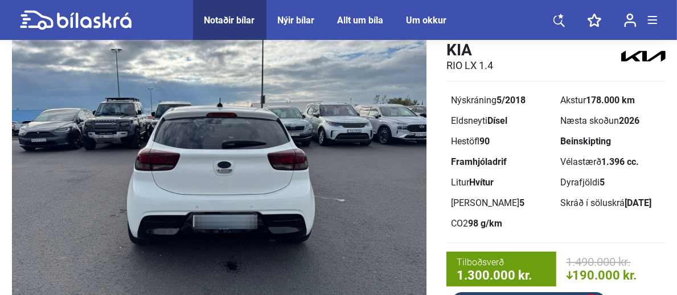
scroll to position [56, 0]
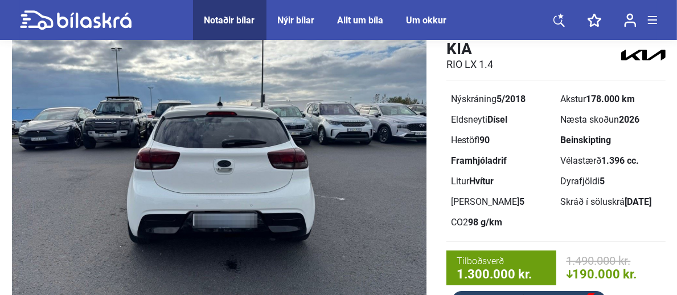
click at [391, 169] on img at bounding box center [219, 172] width 415 height 284
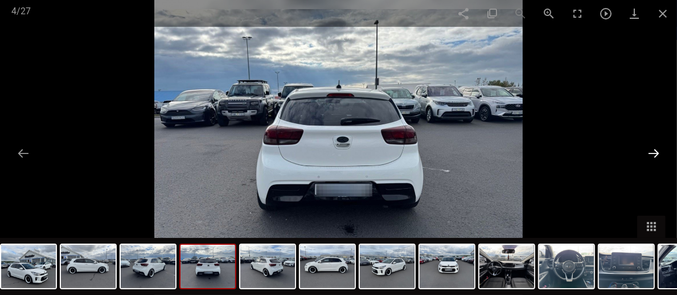
click at [660, 152] on button at bounding box center [654, 153] width 24 height 22
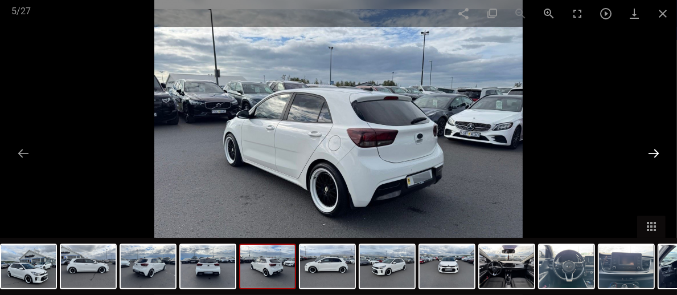
click at [662, 150] on button at bounding box center [654, 153] width 24 height 22
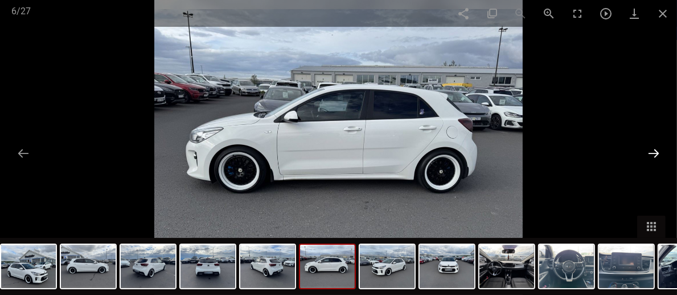
click at [662, 150] on button at bounding box center [654, 153] width 24 height 22
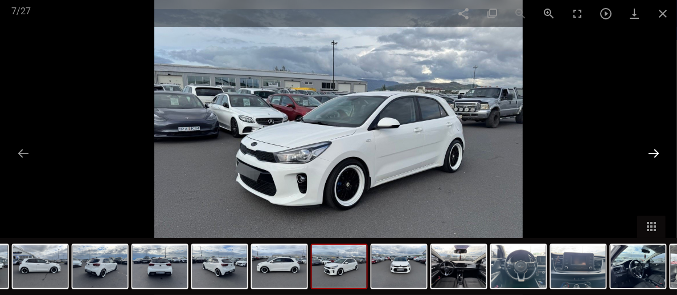
click at [662, 150] on button at bounding box center [654, 153] width 24 height 22
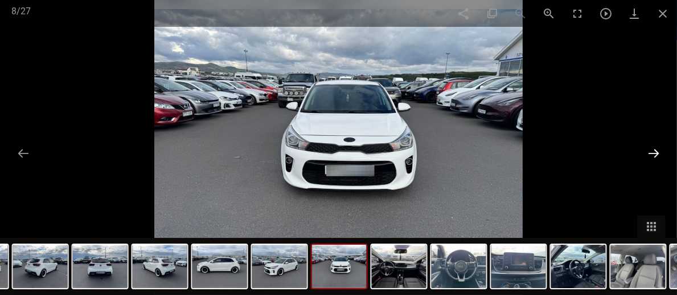
click at [662, 150] on button at bounding box center [654, 153] width 24 height 22
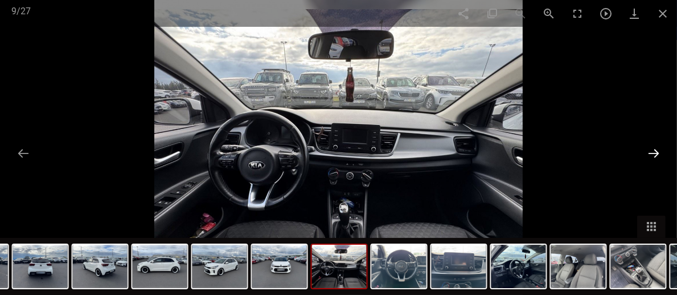
click at [662, 150] on button at bounding box center [654, 153] width 24 height 22
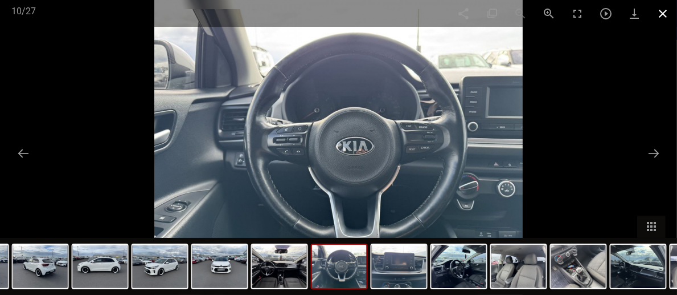
click at [662, 8] on span at bounding box center [663, 13] width 28 height 27
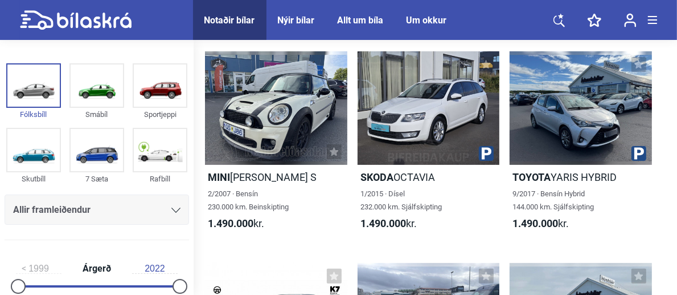
scroll to position [3436, 0]
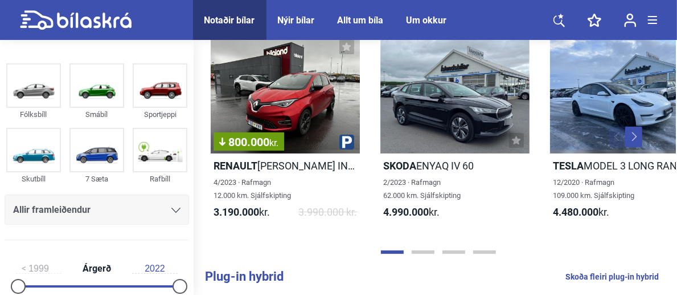
scroll to position [342, 0]
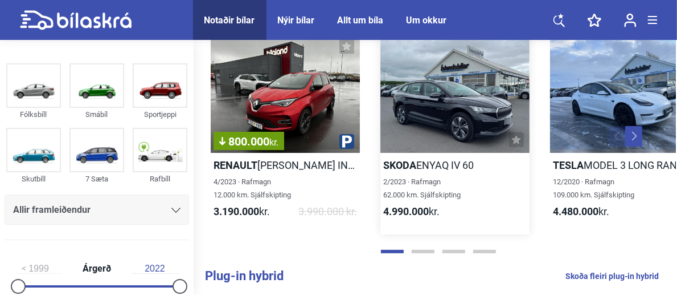
click at [422, 226] on link "Skoda ENYAQ IV 60 2/2023 · Rafmagn 62.000 km. Sjálfskipting 4.990.000 kr." at bounding box center [455, 131] width 149 height 208
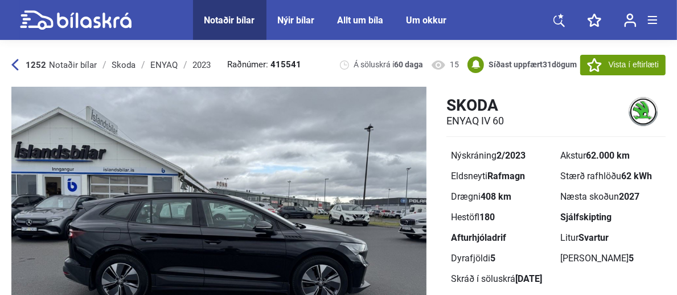
click at [558, 15] on icon at bounding box center [559, 20] width 11 height 14
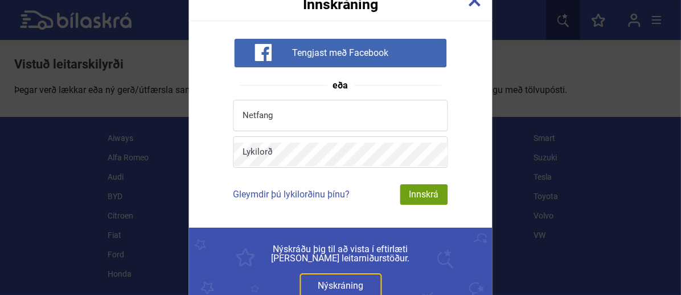
click at [158, 43] on div "Innskráning Tengjast með Facebook eða Netfang Lykilorð Gleymdir þú lykilorðinu …" at bounding box center [340, 147] width 681 height 295
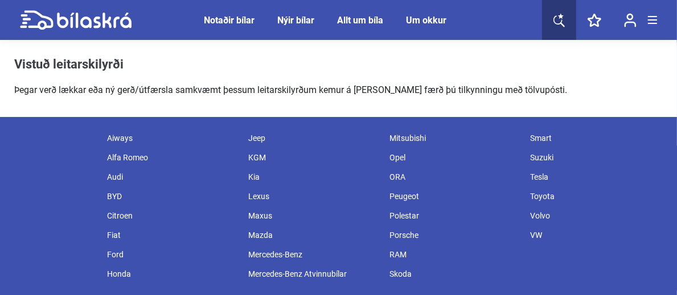
click at [219, 15] on div "Notaðir bílar" at bounding box center [230, 20] width 51 height 11
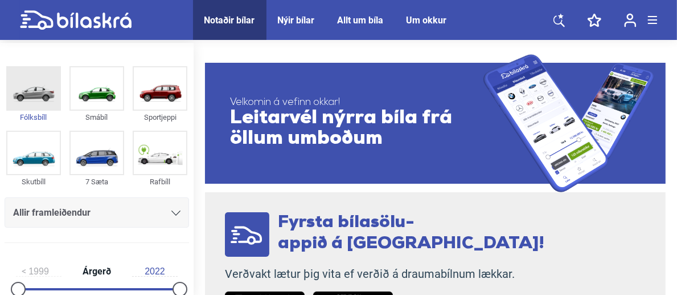
click at [48, 101] on img at bounding box center [33, 88] width 52 height 42
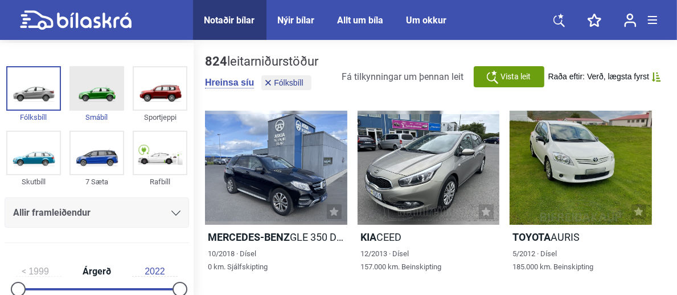
click at [79, 89] on img at bounding box center [97, 88] width 52 height 42
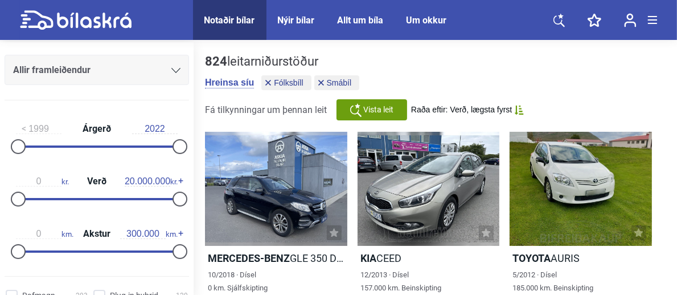
scroll to position [142, 0]
type input "2014"
drag, startPoint x: 21, startPoint y: 146, endPoint x: 126, endPoint y: 154, distance: 105.7
click at [126, 154] on div "2014 Árgerð 2022" at bounding box center [97, 135] width 185 height 52
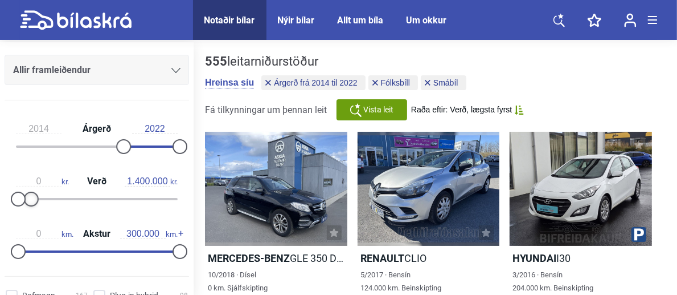
type input "1.300.000"
drag, startPoint x: 169, startPoint y: 196, endPoint x: 21, endPoint y: 183, distance: 148.1
click at [21, 183] on div "0 kr. Verð 1.300.000 kr." at bounding box center [97, 188] width 185 height 52
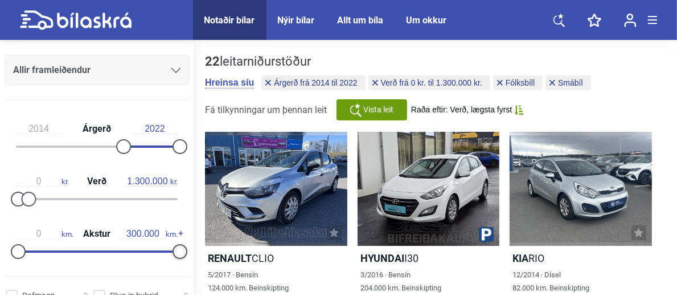
click at [176, 244] on div at bounding box center [180, 251] width 15 height 15
type input "150.000"
drag, startPoint x: 178, startPoint y: 243, endPoint x: 100, endPoint y: 234, distance: 79.1
click at [100, 234] on div "0 km. Akstur 150.000 km." at bounding box center [97, 240] width 185 height 52
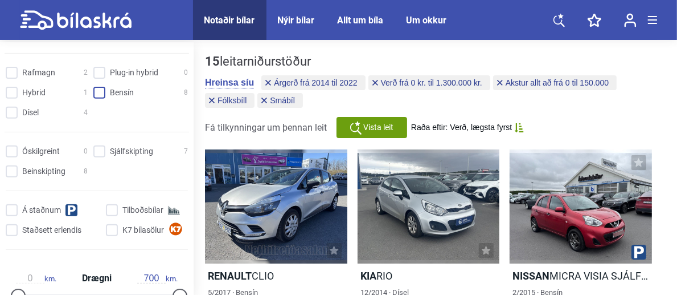
scroll to position [366, 0]
click at [95, 147] on input "Sjálfskipting 7" at bounding box center [142, 151] width 95 height 12
checkbox input "true"
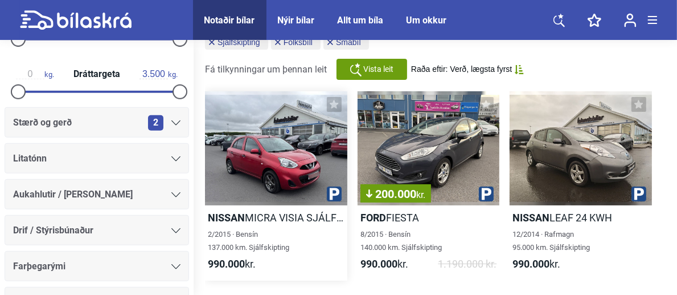
scroll to position [59, 0]
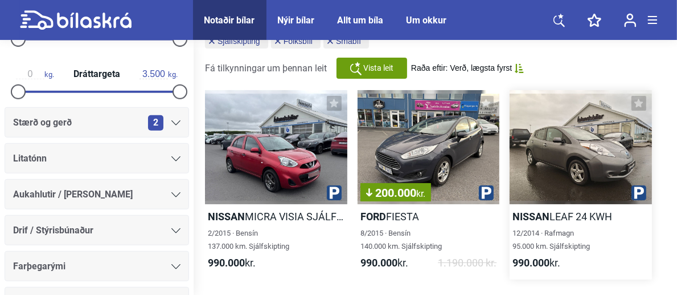
click at [577, 166] on div at bounding box center [581, 147] width 142 height 114
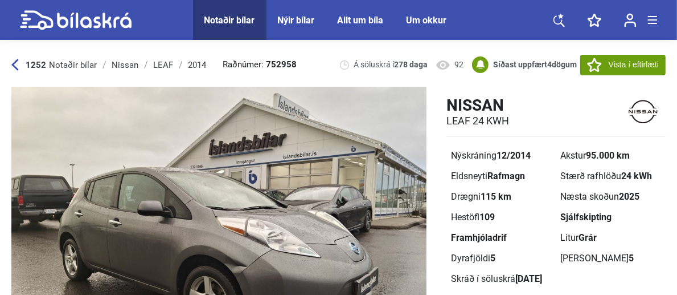
click at [399, 225] on img at bounding box center [218, 229] width 415 height 284
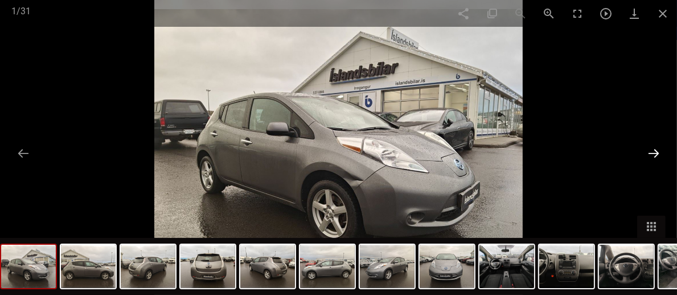
click at [655, 148] on button at bounding box center [654, 153] width 24 height 22
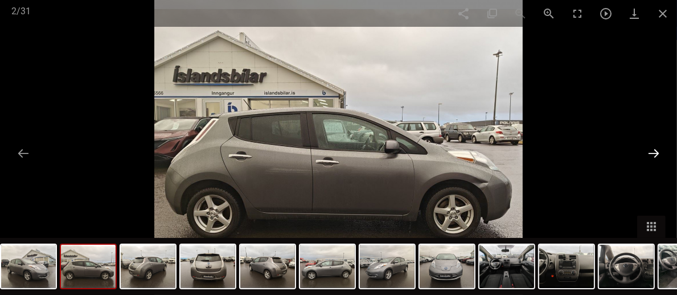
click at [655, 148] on button at bounding box center [654, 153] width 24 height 22
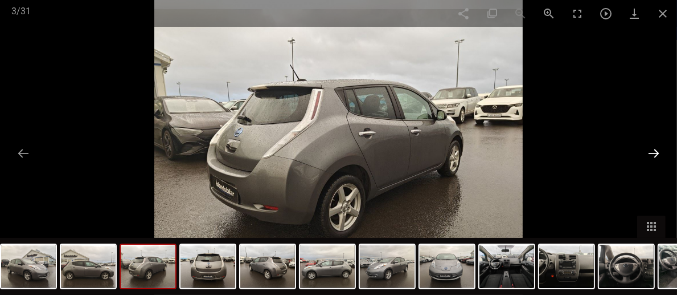
click at [655, 148] on button at bounding box center [654, 153] width 24 height 22
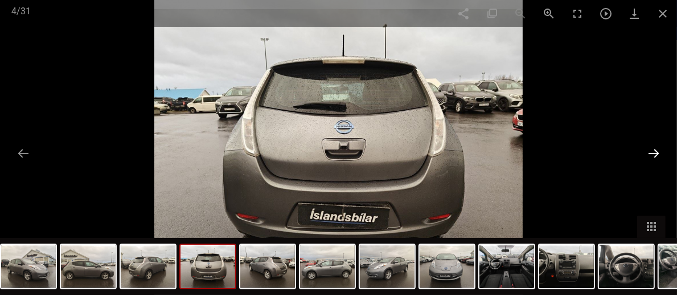
click at [655, 148] on button at bounding box center [654, 153] width 24 height 22
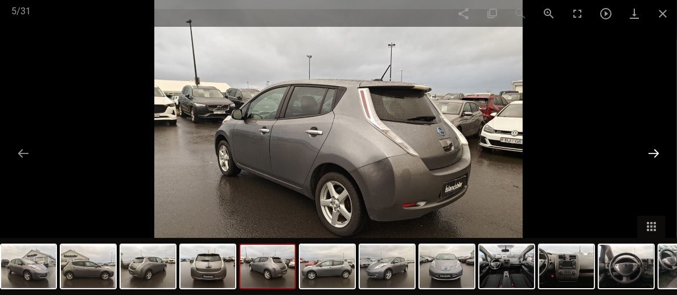
click at [655, 148] on button at bounding box center [654, 153] width 24 height 22
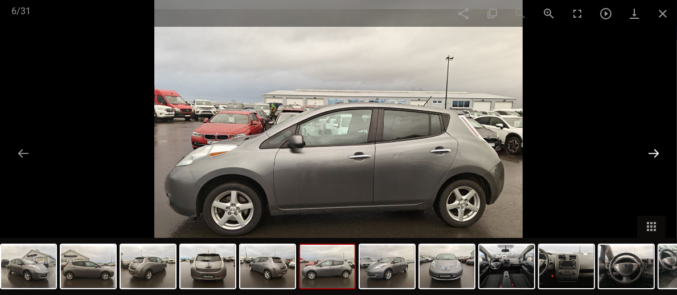
click at [655, 148] on button at bounding box center [654, 153] width 24 height 22
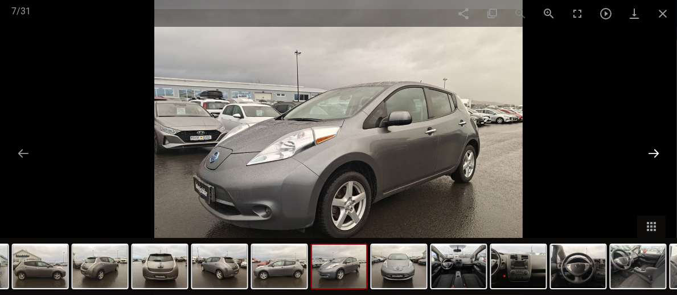
click at [655, 148] on button at bounding box center [654, 153] width 24 height 22
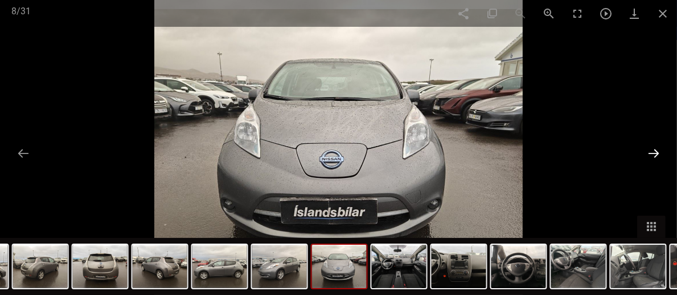
click at [655, 148] on button at bounding box center [654, 153] width 24 height 22
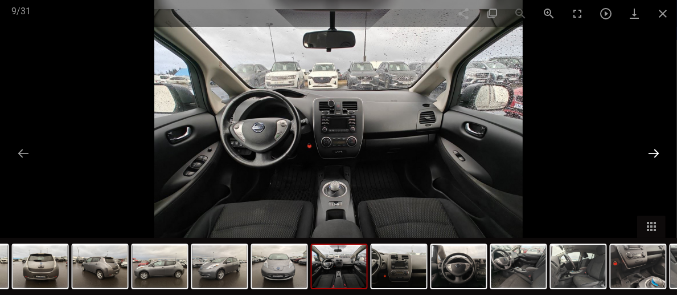
click at [655, 148] on button at bounding box center [654, 153] width 24 height 22
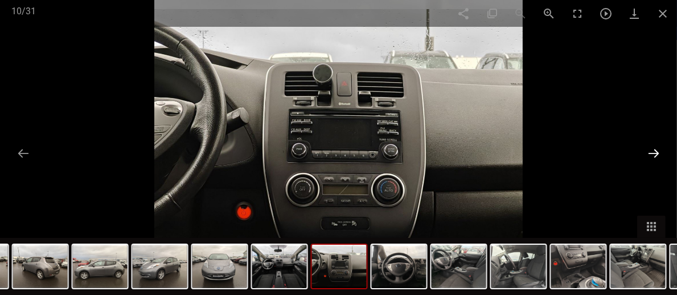
click at [655, 148] on button at bounding box center [654, 153] width 24 height 22
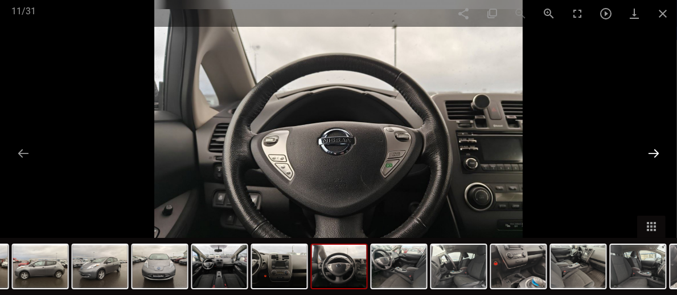
click at [655, 148] on button at bounding box center [654, 153] width 24 height 22
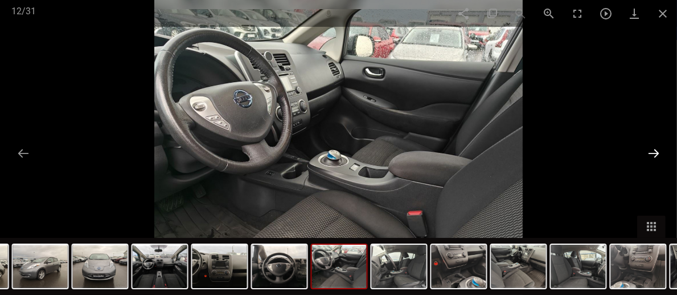
click at [655, 148] on button at bounding box center [654, 153] width 24 height 22
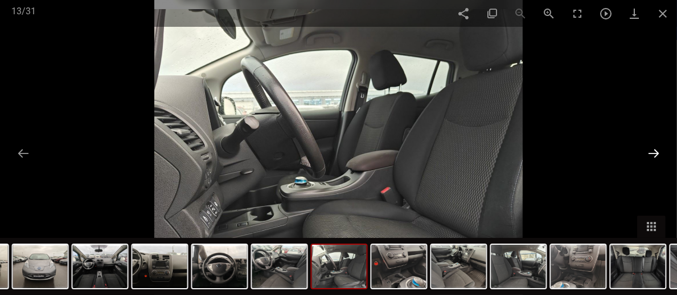
click at [655, 148] on button at bounding box center [654, 153] width 24 height 22
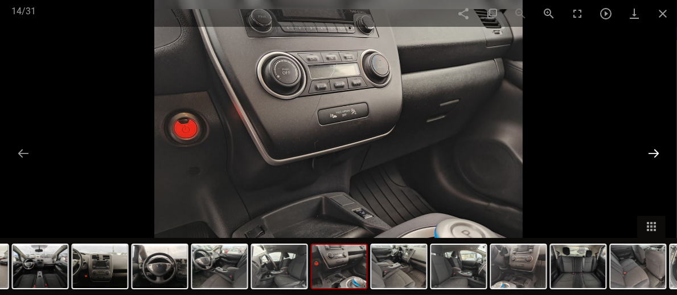
click at [655, 148] on button at bounding box center [654, 153] width 24 height 22
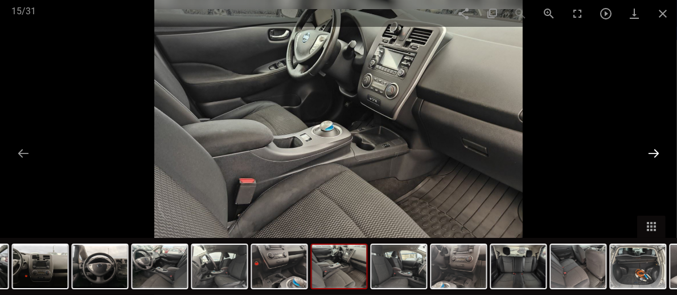
click at [655, 148] on button at bounding box center [654, 153] width 24 height 22
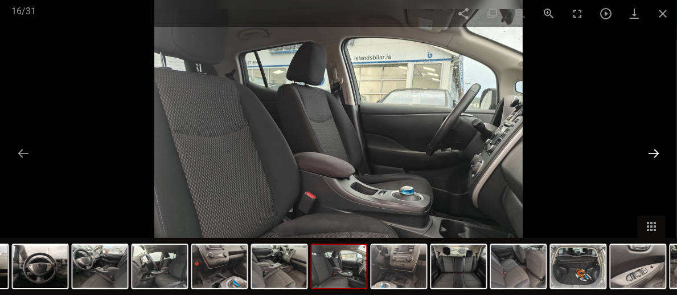
click at [655, 148] on button at bounding box center [654, 153] width 24 height 22
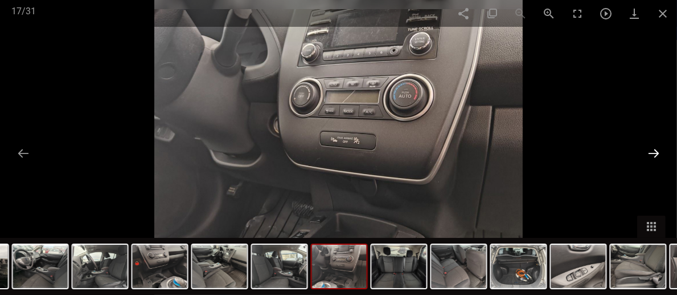
click at [655, 148] on button at bounding box center [654, 153] width 24 height 22
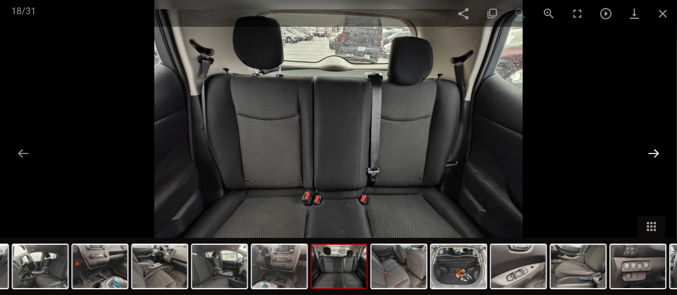
click at [655, 148] on button at bounding box center [654, 153] width 24 height 22
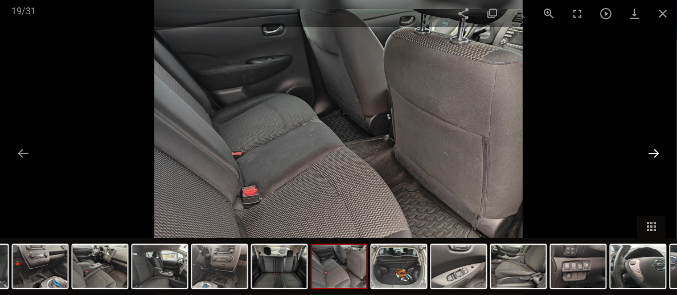
click at [655, 148] on button at bounding box center [654, 153] width 24 height 22
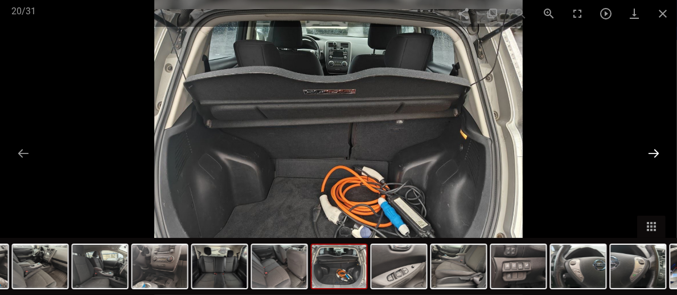
click at [655, 148] on button at bounding box center [654, 153] width 24 height 22
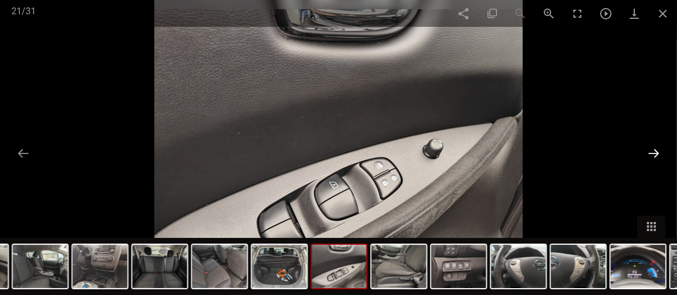
click at [655, 148] on button at bounding box center [654, 153] width 24 height 22
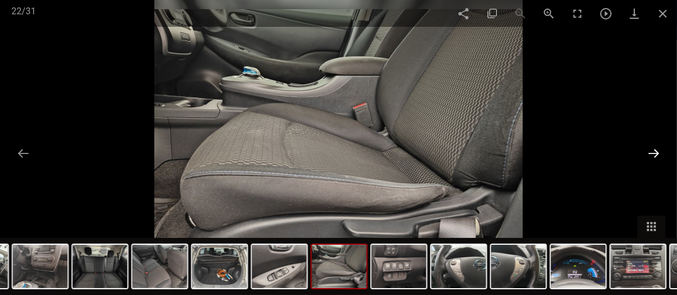
click at [655, 148] on button at bounding box center [654, 153] width 24 height 22
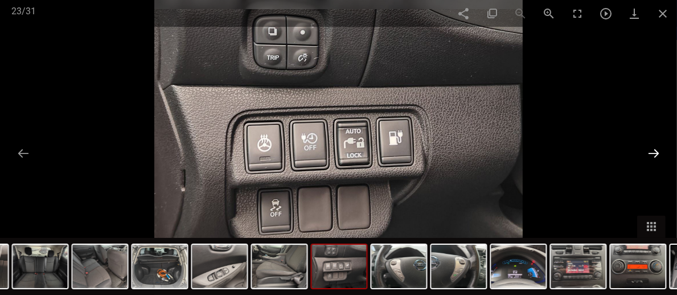
click at [655, 148] on button at bounding box center [654, 153] width 24 height 22
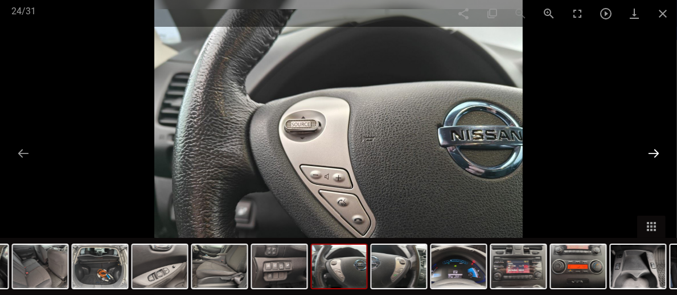
click at [655, 148] on button at bounding box center [654, 153] width 24 height 22
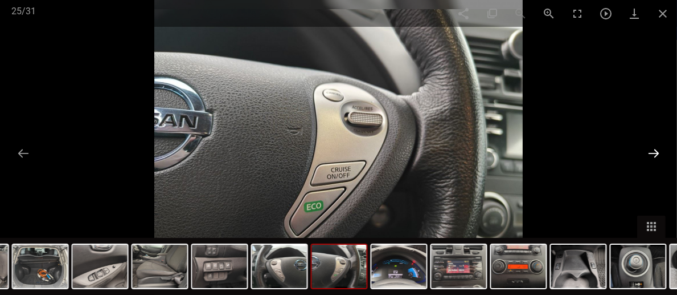
click at [655, 148] on button at bounding box center [654, 153] width 24 height 22
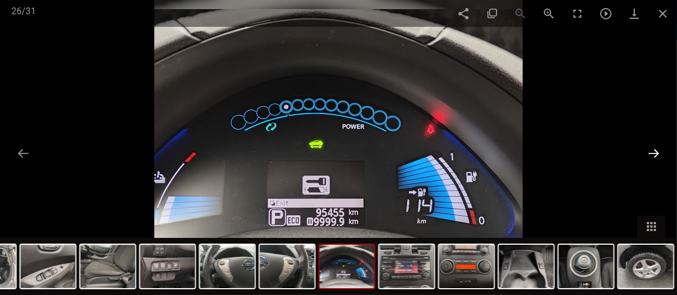
click at [655, 148] on button at bounding box center [654, 153] width 24 height 22
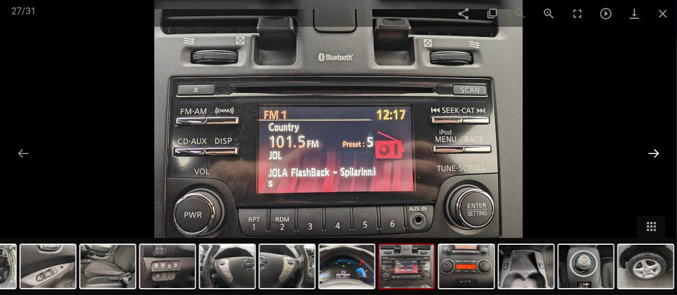
click at [655, 148] on button at bounding box center [654, 153] width 24 height 22
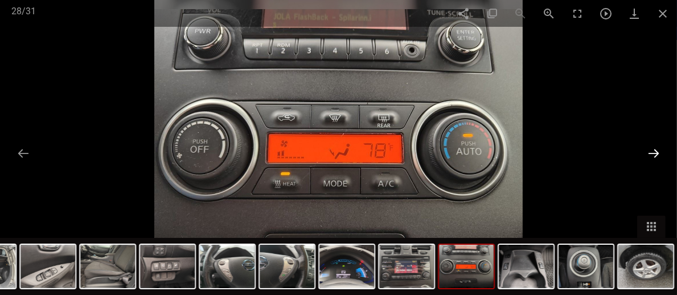
click at [655, 148] on button at bounding box center [654, 153] width 24 height 22
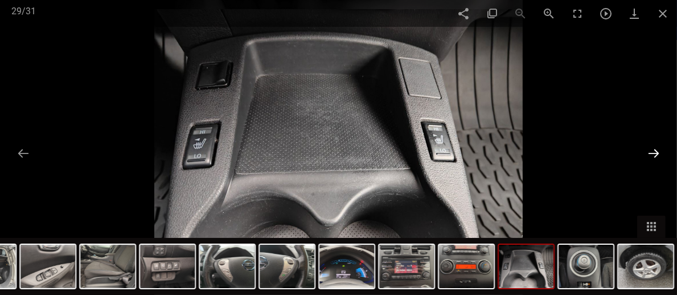
click at [655, 148] on button at bounding box center [654, 153] width 24 height 22
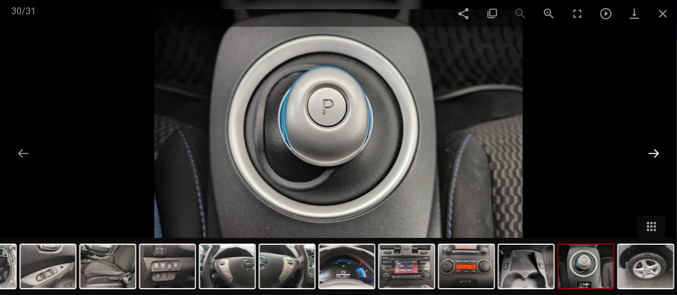
click at [655, 148] on button at bounding box center [654, 153] width 24 height 22
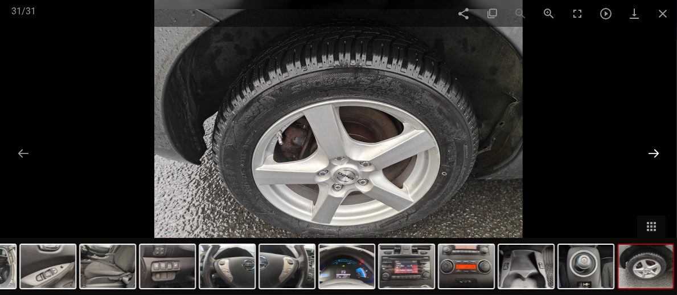
click at [655, 148] on button at bounding box center [654, 153] width 24 height 22
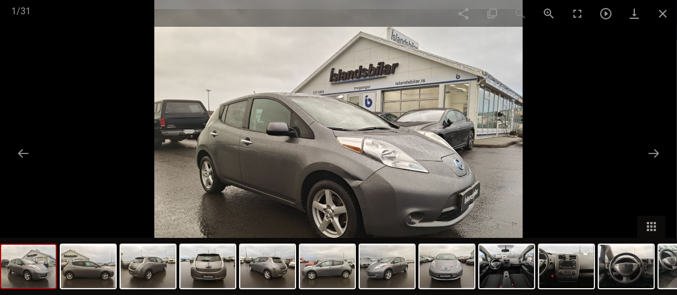
scroll to position [59, 0]
click at [663, 3] on span at bounding box center [663, 13] width 28 height 27
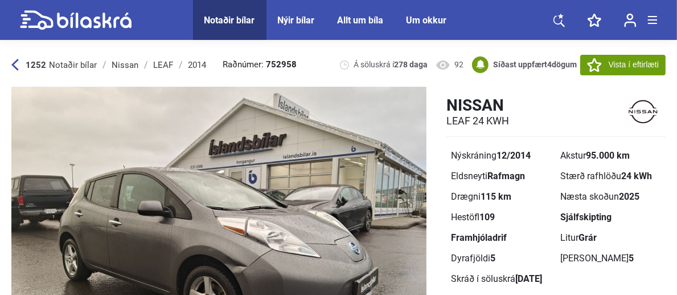
click at [15, 63] on icon at bounding box center [14, 65] width 7 height 12
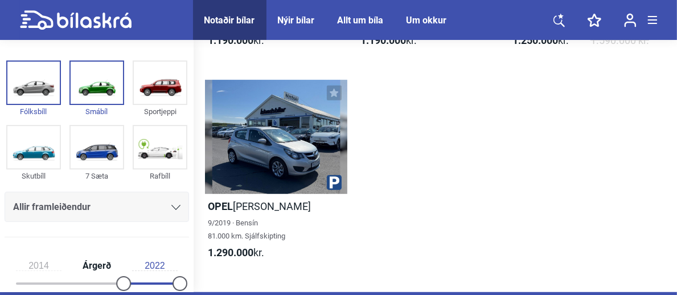
scroll to position [493, 0]
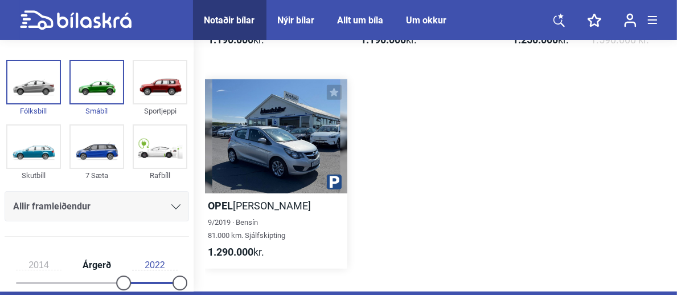
click at [274, 164] on div at bounding box center [276, 136] width 142 height 114
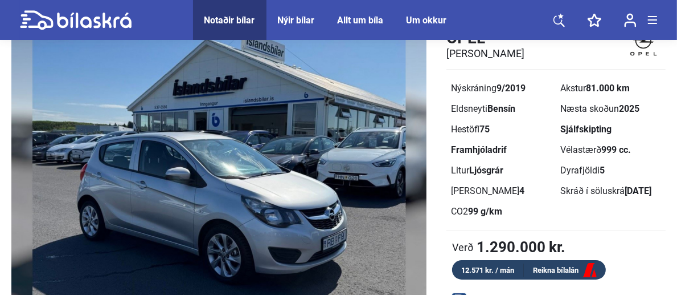
scroll to position [68, 0]
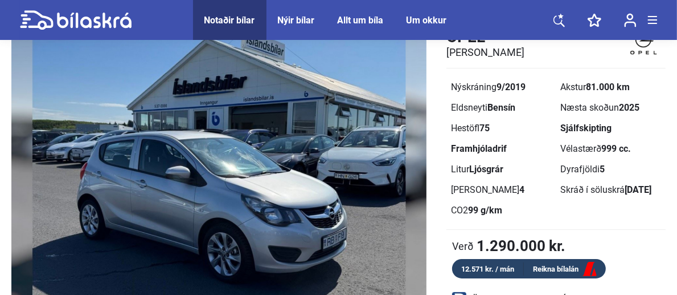
click at [373, 187] on img at bounding box center [218, 160] width 415 height 284
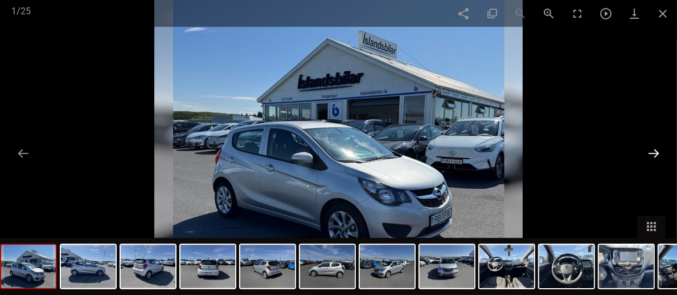
click at [649, 151] on button at bounding box center [654, 153] width 24 height 22
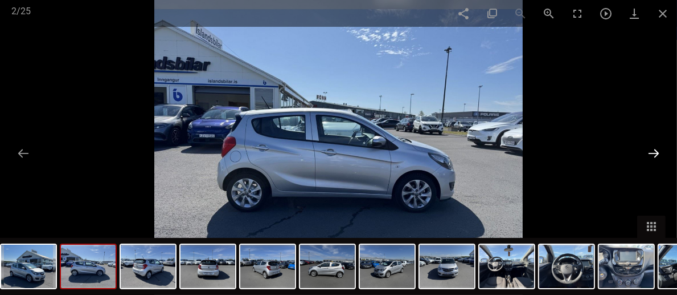
click at [649, 151] on button at bounding box center [654, 153] width 24 height 22
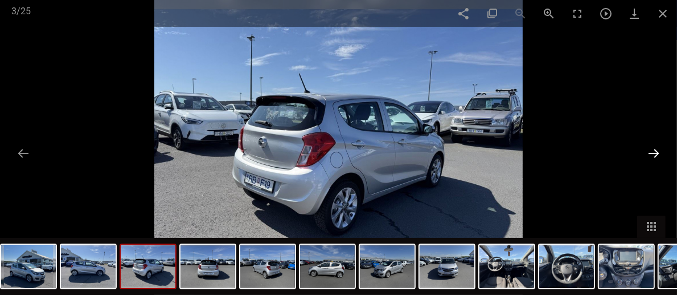
click at [649, 151] on button at bounding box center [654, 153] width 24 height 22
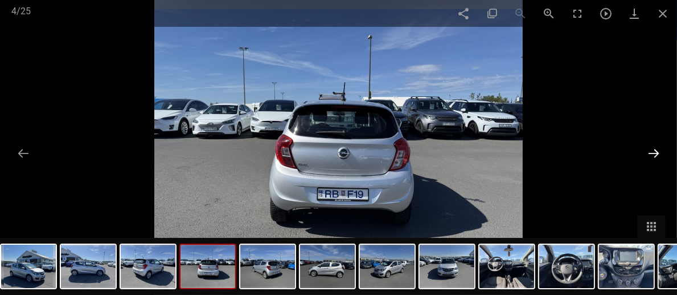
click at [649, 151] on button at bounding box center [654, 153] width 24 height 22
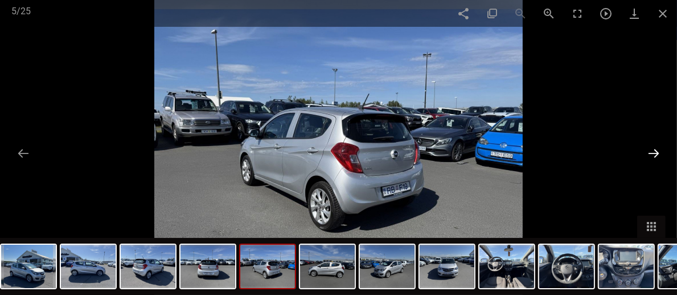
click at [649, 151] on button at bounding box center [654, 153] width 24 height 22
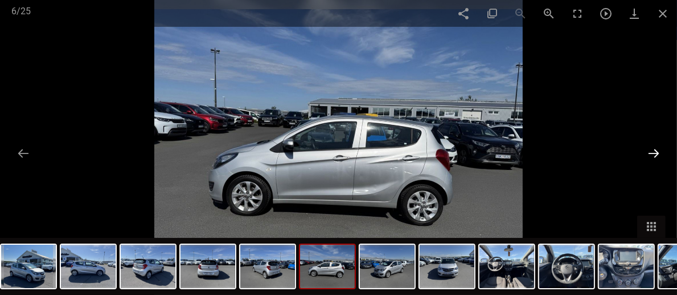
click at [649, 151] on button at bounding box center [654, 153] width 24 height 22
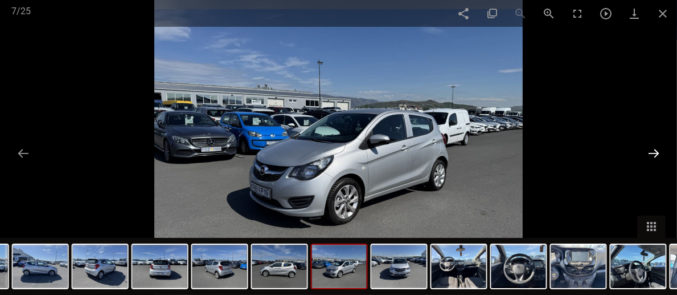
click at [649, 151] on button at bounding box center [654, 153] width 24 height 22
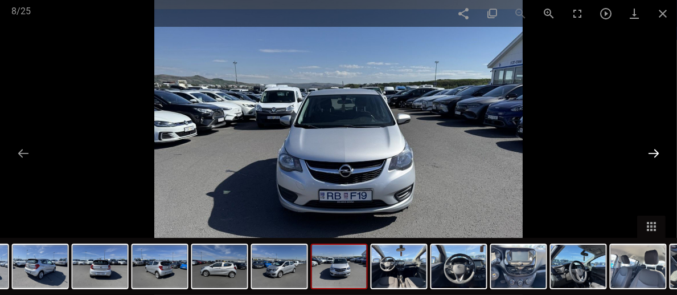
click at [649, 151] on button at bounding box center [654, 153] width 24 height 22
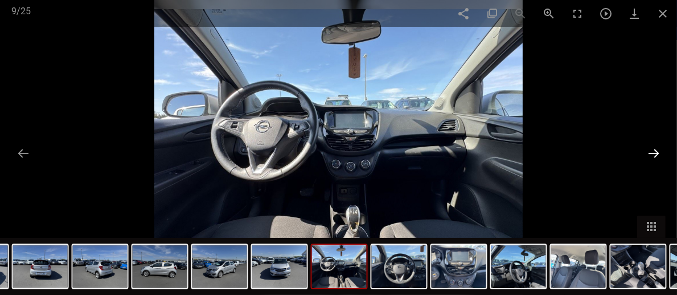
click at [649, 151] on button at bounding box center [654, 153] width 24 height 22
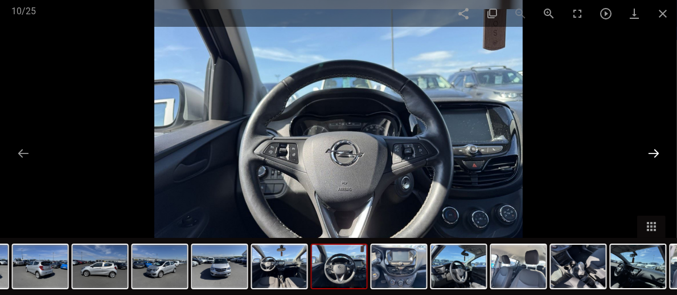
click at [649, 151] on button at bounding box center [654, 153] width 24 height 22
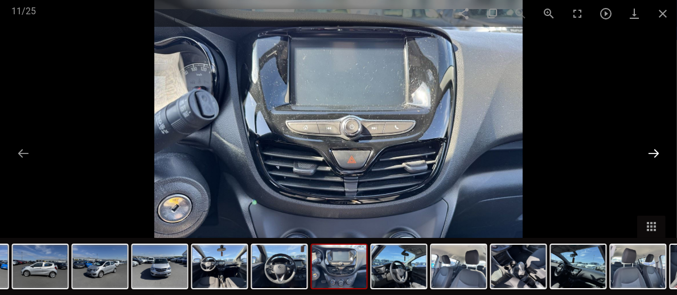
click at [649, 151] on button at bounding box center [654, 153] width 24 height 22
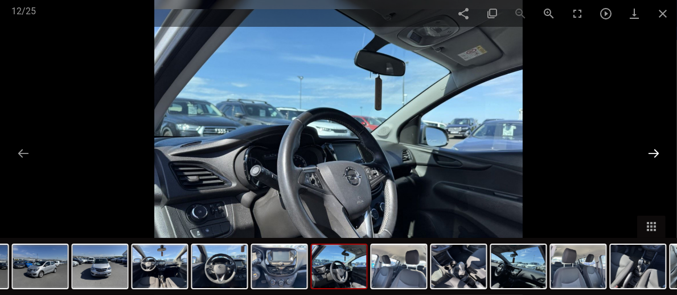
click at [649, 151] on button at bounding box center [654, 153] width 24 height 22
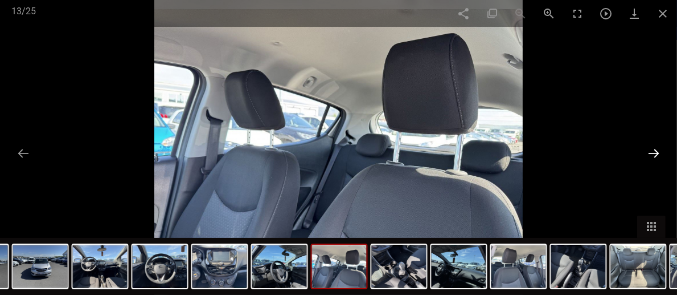
click at [649, 151] on button at bounding box center [654, 153] width 24 height 22
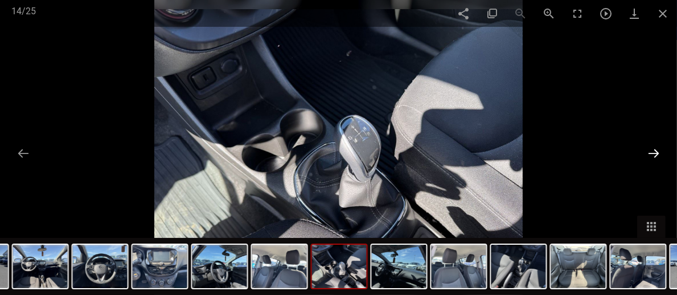
click at [649, 151] on button at bounding box center [654, 153] width 24 height 22
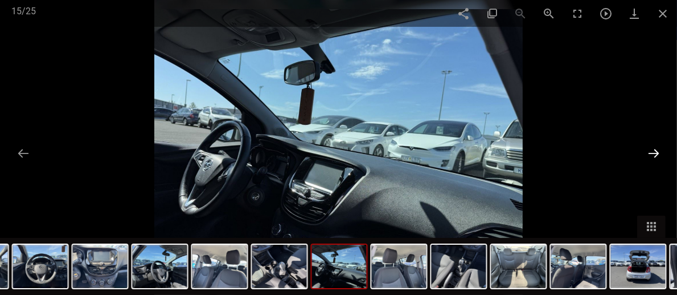
click at [649, 151] on button at bounding box center [654, 153] width 24 height 22
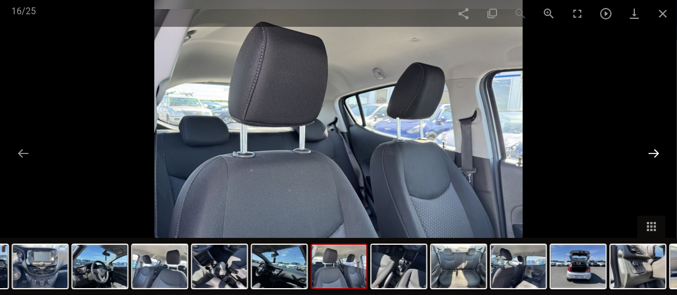
click at [649, 151] on button at bounding box center [654, 153] width 24 height 22
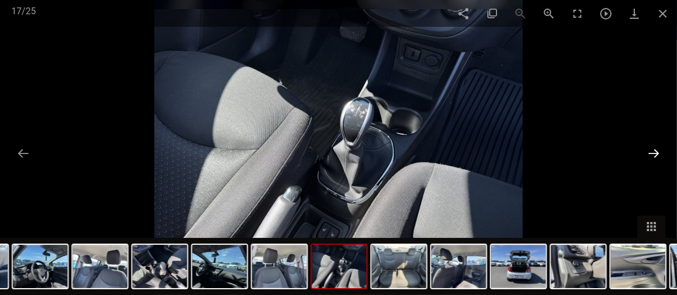
click at [649, 151] on button at bounding box center [654, 153] width 24 height 22
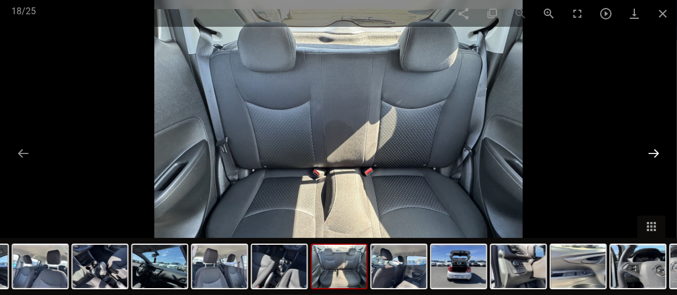
click at [649, 151] on button at bounding box center [654, 153] width 24 height 22
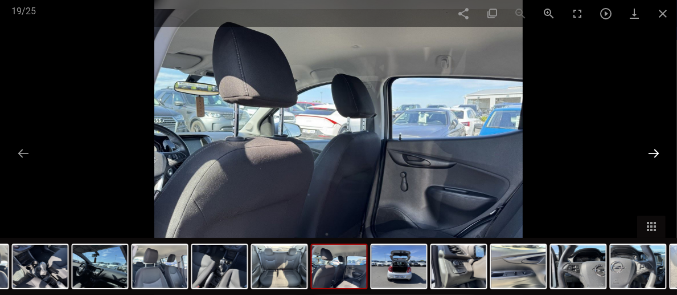
click at [649, 151] on button at bounding box center [654, 153] width 24 height 22
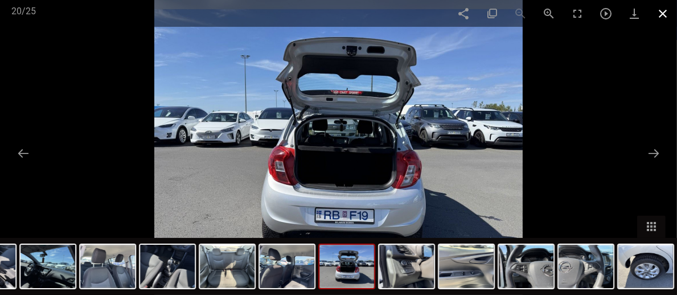
click at [659, 9] on span at bounding box center [663, 13] width 28 height 27
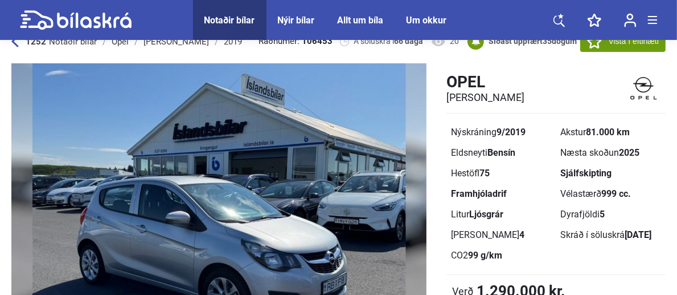
scroll to position [3, 0]
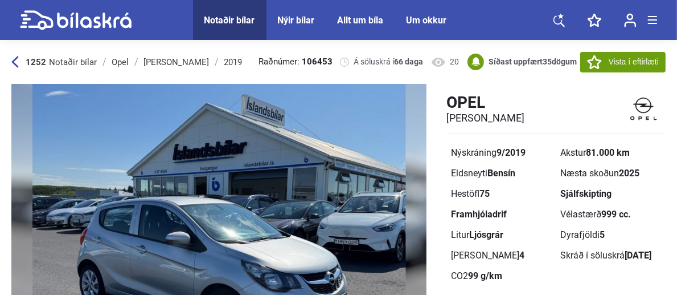
click at [17, 63] on icon at bounding box center [14, 62] width 7 height 12
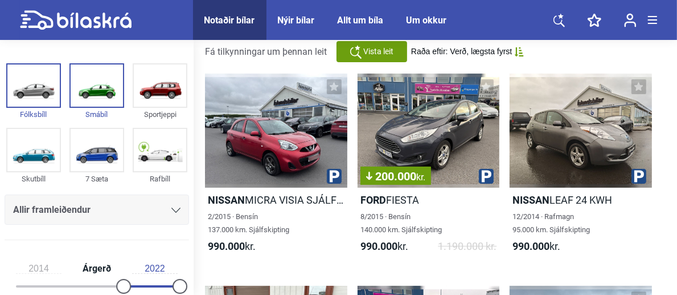
scroll to position [69, 0]
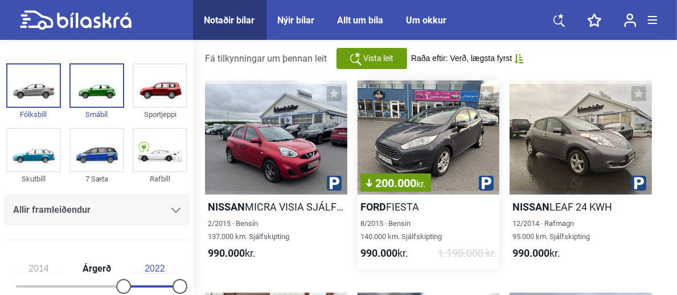
click at [443, 117] on div "200.000 kr." at bounding box center [429, 137] width 142 height 114
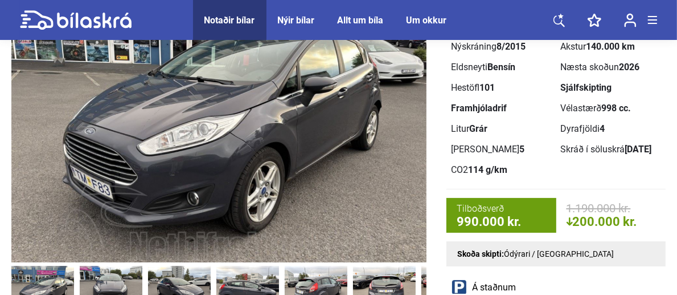
scroll to position [109, 0]
click at [374, 188] on img at bounding box center [218, 120] width 415 height 284
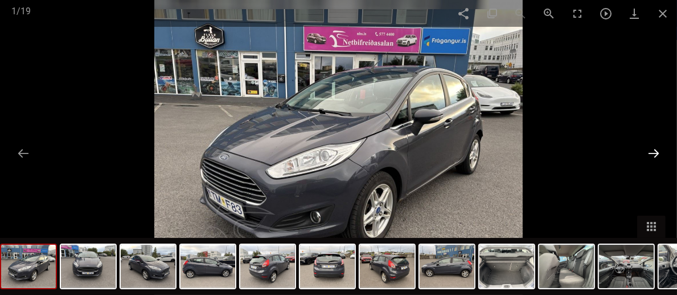
click at [654, 145] on button at bounding box center [654, 153] width 24 height 22
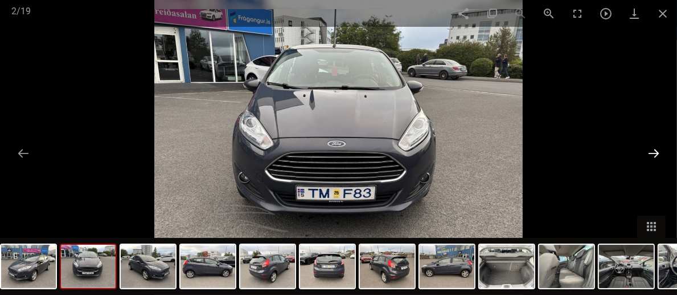
click at [656, 145] on button at bounding box center [654, 153] width 24 height 22
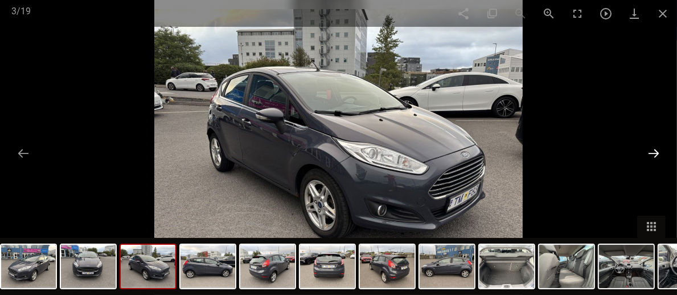
click at [652, 157] on button at bounding box center [654, 153] width 24 height 22
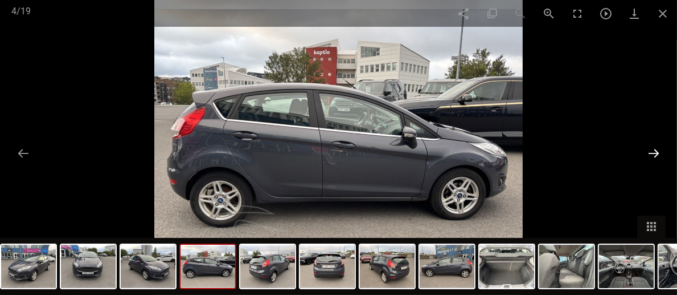
click at [652, 157] on button at bounding box center [654, 153] width 24 height 22
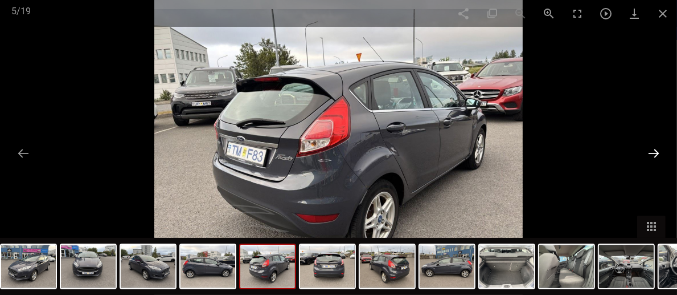
click at [652, 157] on button at bounding box center [654, 153] width 24 height 22
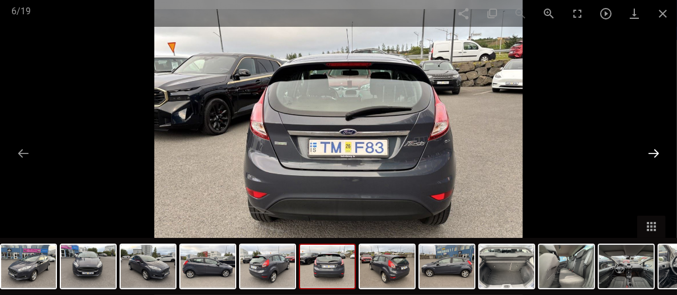
click at [652, 157] on button at bounding box center [654, 153] width 24 height 22
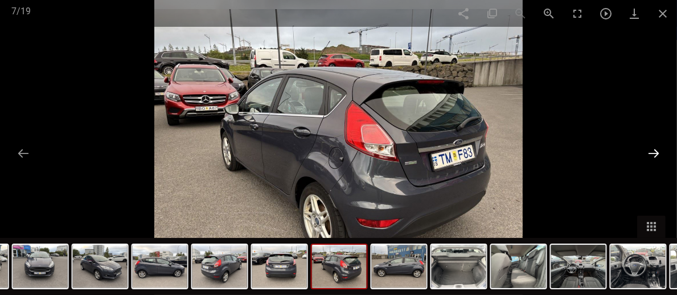
click at [652, 157] on button at bounding box center [654, 153] width 24 height 22
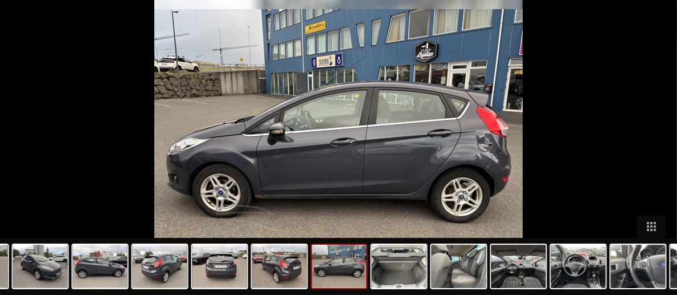
click at [652, 157] on button at bounding box center [660, 153] width 24 height 22
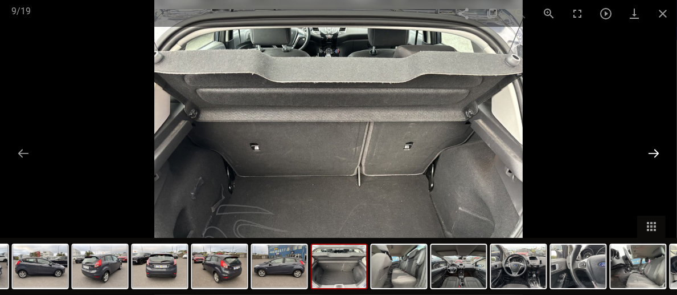
click at [652, 157] on button at bounding box center [654, 153] width 24 height 22
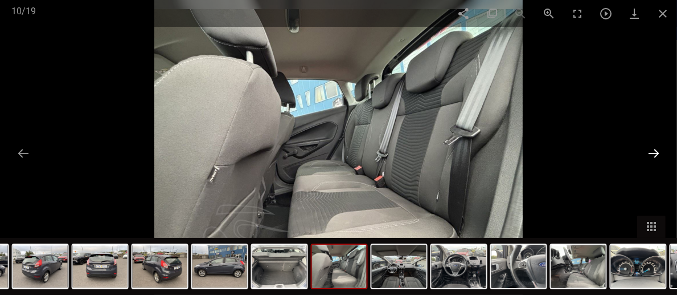
click at [652, 157] on button at bounding box center [654, 153] width 24 height 22
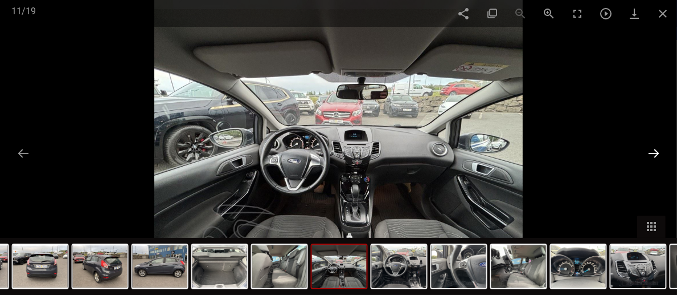
click at [652, 157] on button at bounding box center [654, 153] width 24 height 22
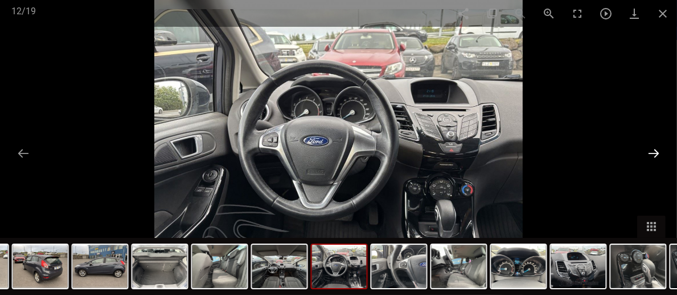
click at [652, 157] on button at bounding box center [654, 153] width 24 height 22
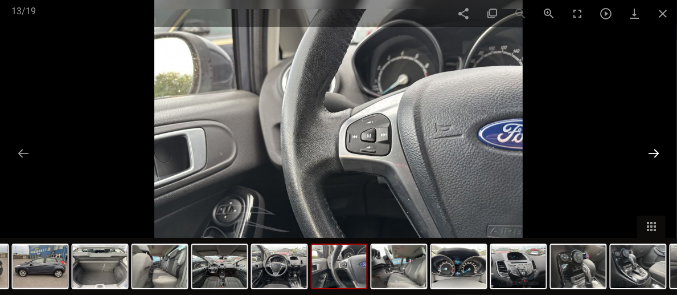
click at [652, 157] on button at bounding box center [654, 153] width 24 height 22
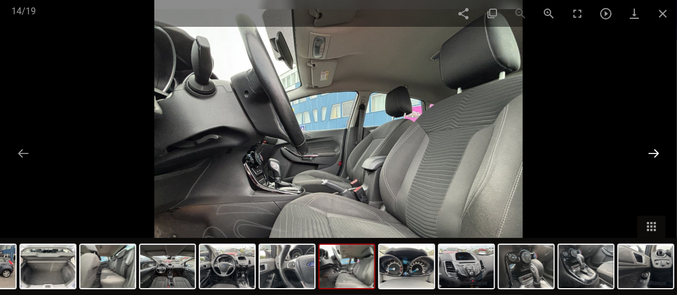
click at [652, 157] on button at bounding box center [654, 153] width 24 height 22
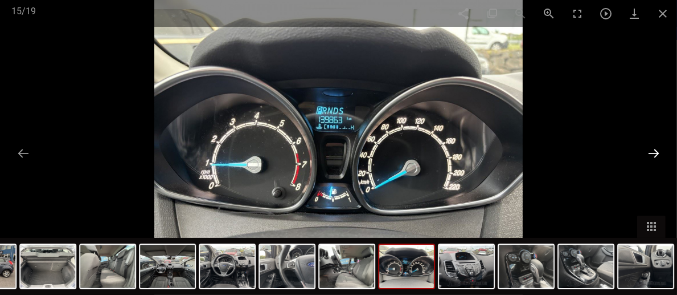
click at [652, 157] on button at bounding box center [654, 153] width 24 height 22
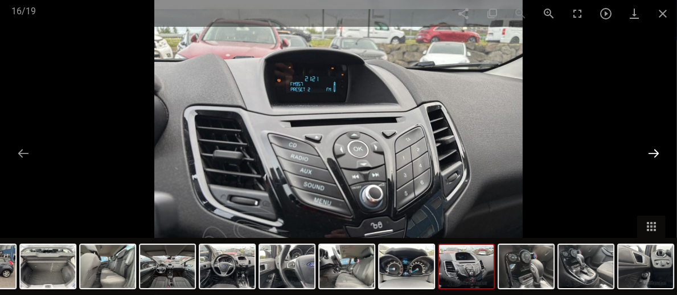
click at [652, 157] on button at bounding box center [654, 153] width 24 height 22
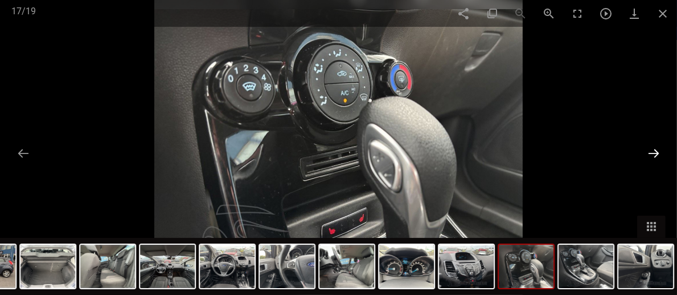
click at [652, 157] on button at bounding box center [654, 153] width 24 height 22
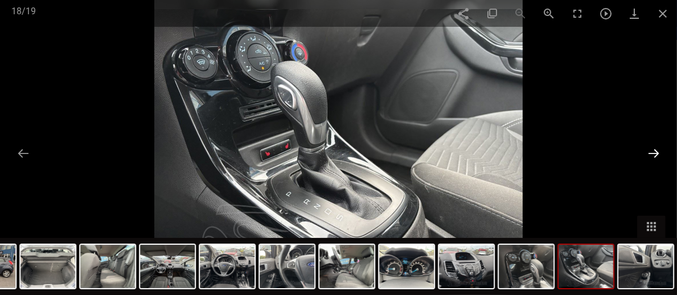
click at [652, 157] on button at bounding box center [654, 153] width 24 height 22
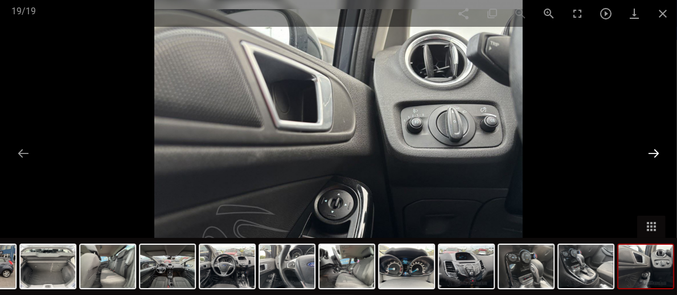
click at [652, 157] on button at bounding box center [654, 153] width 24 height 22
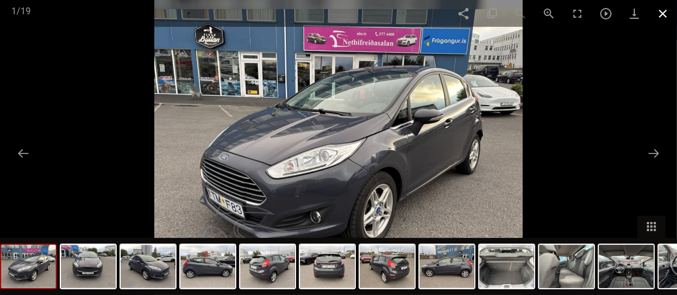
click at [658, 8] on span at bounding box center [663, 13] width 28 height 27
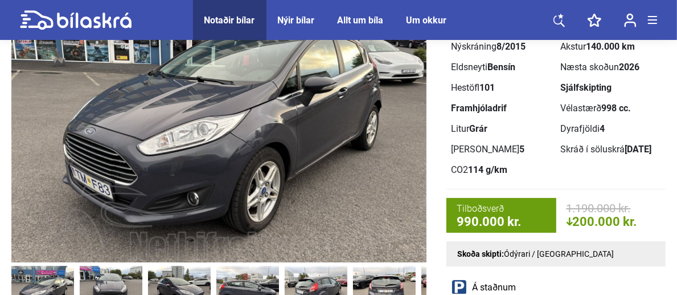
click at [547, 157] on div "[PERSON_NAME][STREET_ADDRESS]" at bounding box center [502, 149] width 110 height 21
